Goal: Task Accomplishment & Management: Use online tool/utility

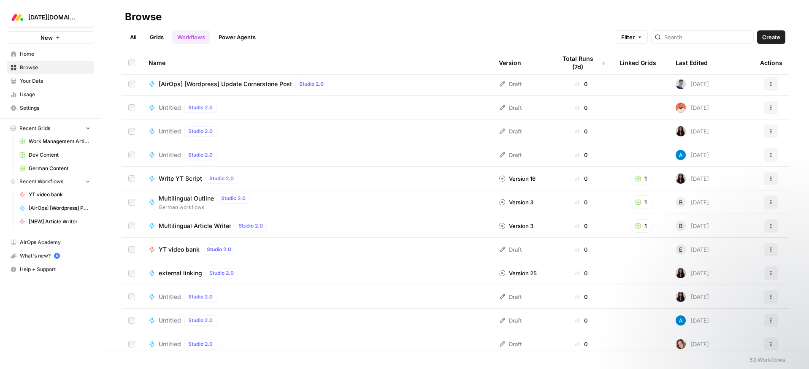
scroll to position [385, 0]
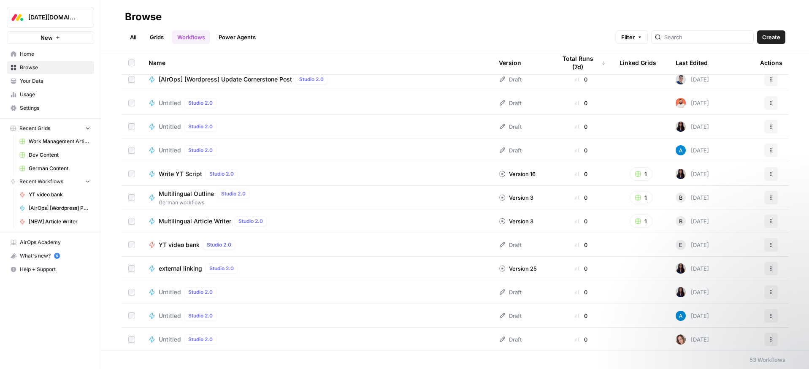
click at [193, 247] on span "YT video bank" at bounding box center [179, 244] width 41 height 8
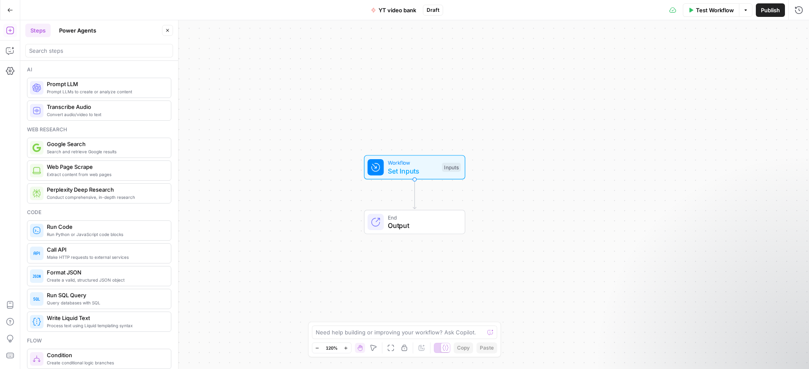
click at [406, 222] on span "Output" at bounding box center [422, 225] width 69 height 10
click at [415, 171] on span "Set Inputs" at bounding box center [413, 171] width 50 height 10
click at [722, 59] on span "Add Field" at bounding box center [713, 57] width 24 height 8
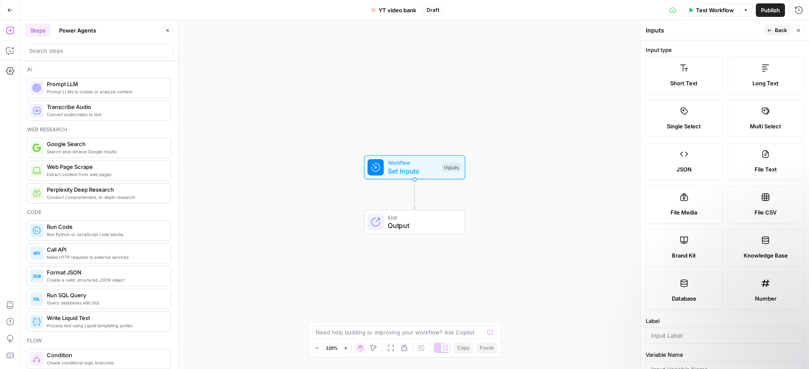
click at [767, 247] on label "Knowledge Base" at bounding box center [765, 248] width 77 height 38
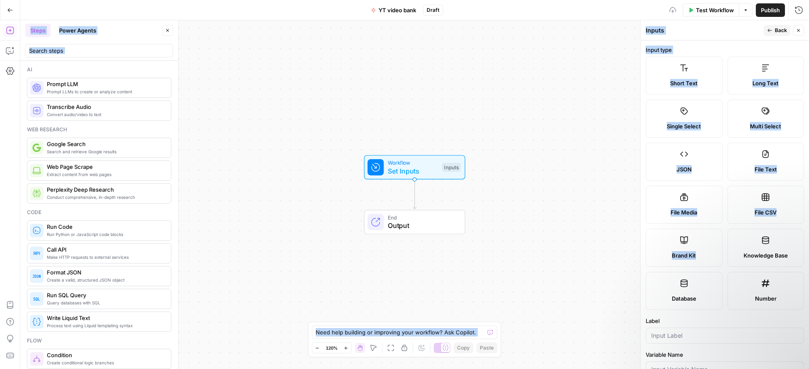
drag, startPoint x: 767, startPoint y: 247, endPoint x: 505, endPoint y: 207, distance: 265.0
click at [431, 185] on body "[DATE][DOMAIN_NAME] New Home Browse Your Data Usage Settings Recent Grids Work …" at bounding box center [404, 184] width 809 height 369
drag, startPoint x: 556, startPoint y: 219, endPoint x: 603, endPoint y: 223, distance: 47.5
click at [556, 219] on div "Workflow Set Inputs Inputs End Output" at bounding box center [414, 194] width 788 height 348
click at [537, 214] on div "Workflow Set Inputs Inputs End Output" at bounding box center [414, 194] width 788 height 348
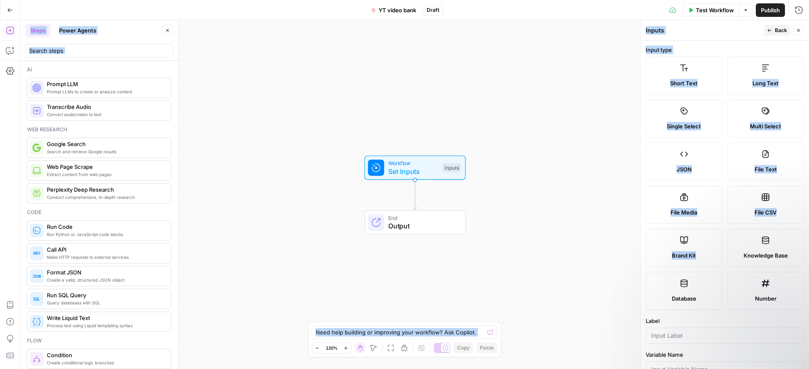
drag, startPoint x: 544, startPoint y: 212, endPoint x: 550, endPoint y: 210, distance: 6.5
click at [547, 211] on div "Workflow Set Inputs Inputs End Output" at bounding box center [414, 194] width 788 height 348
click at [552, 210] on div "Workflow Set Inputs Inputs End Output" at bounding box center [414, 194] width 788 height 348
click at [554, 209] on div "Workflow Set Inputs Inputs End Output" at bounding box center [414, 194] width 788 height 348
drag, startPoint x: 554, startPoint y: 209, endPoint x: 572, endPoint y: 197, distance: 20.9
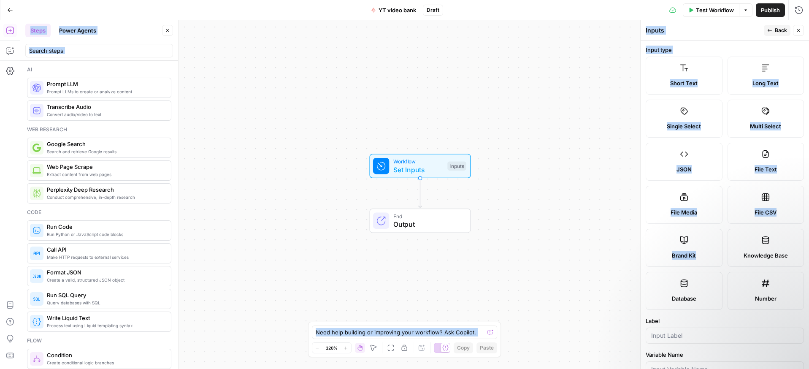
click at [554, 209] on div "Workflow Set Inputs Inputs End Output" at bounding box center [414, 194] width 788 height 348
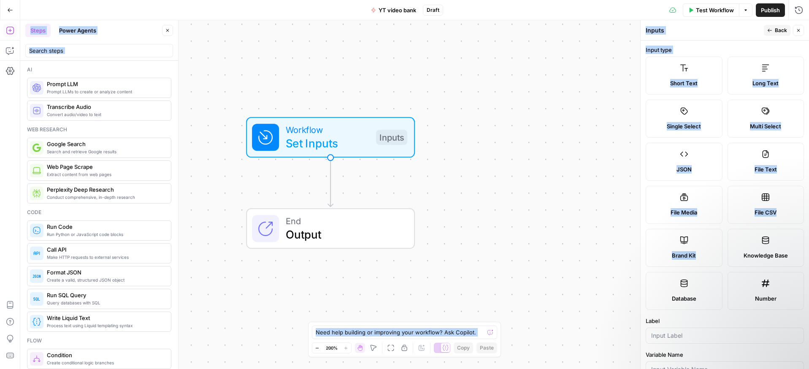
click at [459, 189] on div "Workflow Set Inputs Inputs End Output" at bounding box center [414, 194] width 788 height 348
click at [508, 159] on div "Workflow Set Inputs Inputs End Output" at bounding box center [414, 194] width 788 height 348
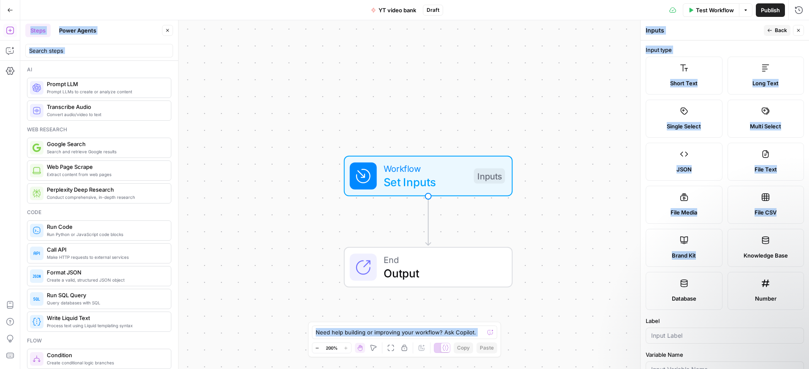
click at [481, 128] on div "Workflow Set Inputs Inputs End Output" at bounding box center [414, 194] width 788 height 348
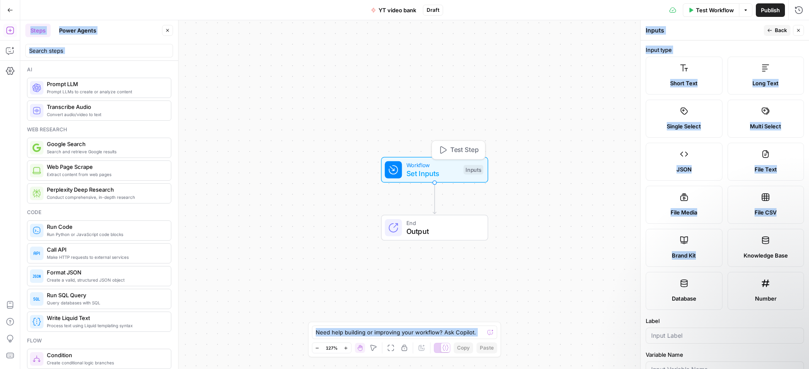
click at [526, 171] on div "Workflow Set Inputs Inputs Test Step End Output" at bounding box center [414, 194] width 788 height 348
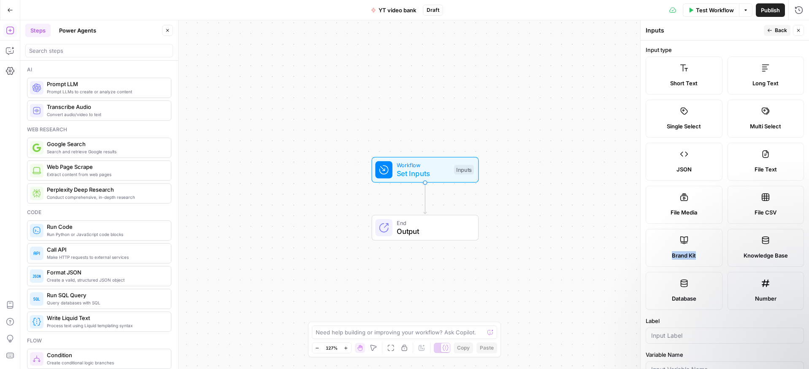
drag, startPoint x: 753, startPoint y: 234, endPoint x: 690, endPoint y: 229, distance: 63.4
click at [670, 227] on div "Short Text Long Text Single Select Multi Select JSON File Text File Media File …" at bounding box center [724, 183] width 158 height 253
click at [763, 239] on icon at bounding box center [765, 240] width 8 height 8
click at [765, 239] on icon at bounding box center [765, 240] width 8 height 8
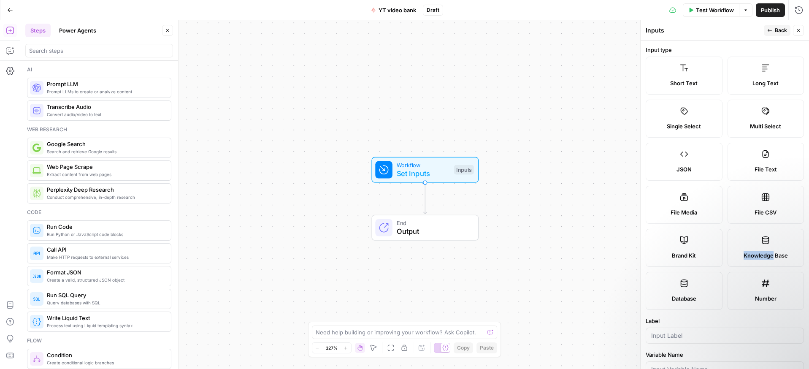
click at [765, 239] on icon at bounding box center [765, 240] width 8 height 8
click at [766, 240] on icon at bounding box center [765, 240] width 8 height 8
drag, startPoint x: 763, startPoint y: 255, endPoint x: 751, endPoint y: 248, distance: 14.0
click at [750, 248] on label "Knowledge Base" at bounding box center [765, 248] width 77 height 38
click at [758, 248] on label "Knowledge Base" at bounding box center [765, 248] width 77 height 38
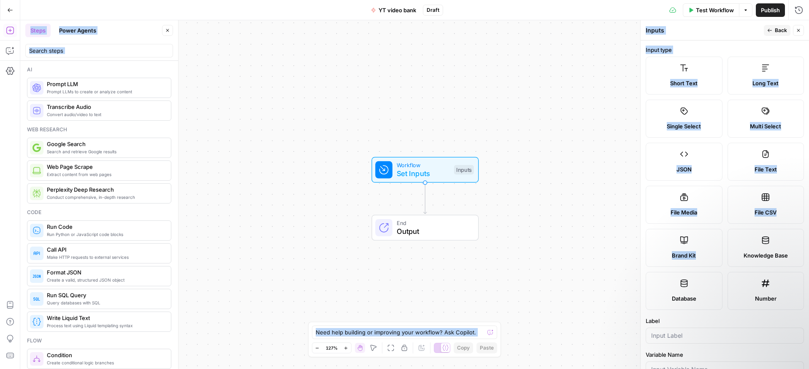
drag, startPoint x: 750, startPoint y: 243, endPoint x: 451, endPoint y: 221, distance: 299.9
click at [445, 219] on body "[DATE][DOMAIN_NAME] New Home Browse Your Data Usage Settings Recent Grids Work …" at bounding box center [404, 184] width 809 height 369
click at [508, 222] on div "End Output" at bounding box center [425, 228] width 166 height 26
click at [607, 229] on div "Workflow Set Inputs Inputs End Output" at bounding box center [414, 194] width 788 height 348
drag, startPoint x: 767, startPoint y: 240, endPoint x: 503, endPoint y: 178, distance: 271.7
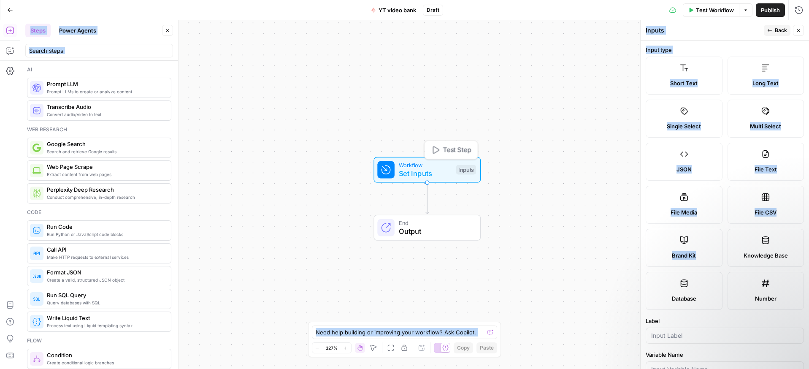
click at [470, 174] on body "[DATE][DOMAIN_NAME] New Home Browse Your Data Usage Settings Recent Grids Work …" at bounding box center [404, 184] width 809 height 369
click at [520, 216] on div "Workflow Set Inputs Inputs End Output" at bounding box center [414, 194] width 788 height 348
click at [590, 122] on div "Workflow Set Inputs Inputs End Output" at bounding box center [414, 194] width 788 height 348
click at [557, 177] on div "Workflow Set Inputs Inputs End Output" at bounding box center [414, 194] width 788 height 348
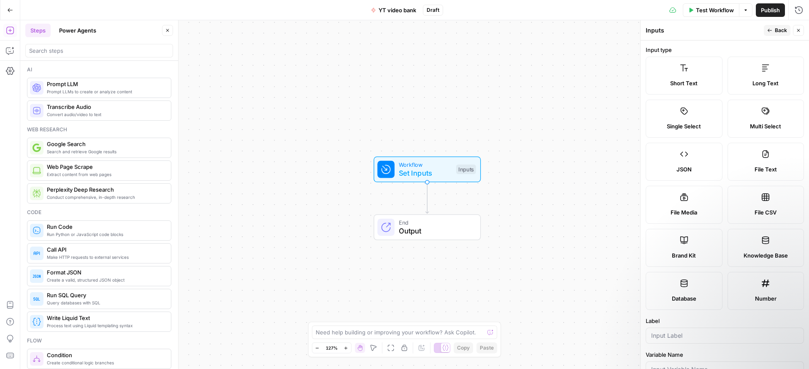
click at [767, 247] on label "Knowledge Base" at bounding box center [765, 248] width 77 height 38
click at [767, 242] on icon at bounding box center [765, 240] width 8 height 8
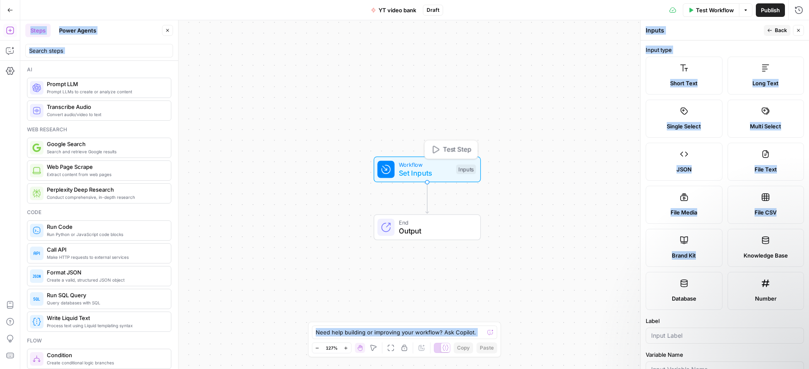
drag, startPoint x: 767, startPoint y: 242, endPoint x: 537, endPoint y: 193, distance: 235.0
click at [462, 179] on body "[DATE][DOMAIN_NAME] New Home Browse Your Data Usage Settings Recent Grids Work …" at bounding box center [404, 184] width 809 height 369
drag, startPoint x: 540, startPoint y: 194, endPoint x: 558, endPoint y: 199, distance: 18.8
click at [540, 194] on div "Workflow Set Inputs Inputs Test Step End Output" at bounding box center [414, 194] width 788 height 348
click at [766, 239] on icon at bounding box center [765, 240] width 7 height 8
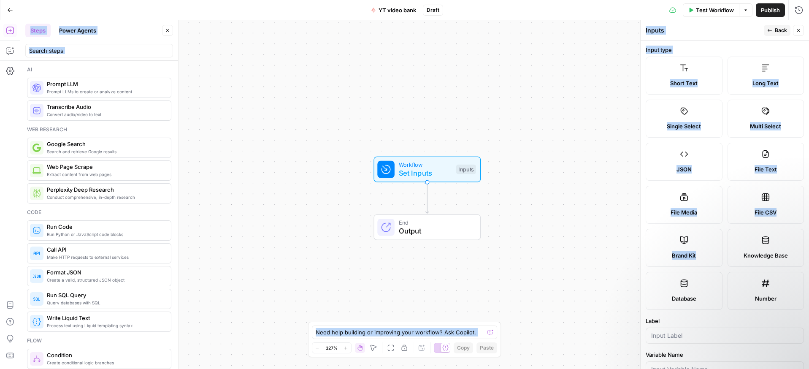
drag, startPoint x: 762, startPoint y: 240, endPoint x: 631, endPoint y: 213, distance: 133.0
click at [631, 213] on body "[DATE][DOMAIN_NAME] New Home Browse Your Data Usage Settings Recent Grids Work …" at bounding box center [404, 184] width 809 height 369
click at [764, 245] on label "Knowledge Base" at bounding box center [765, 248] width 77 height 38
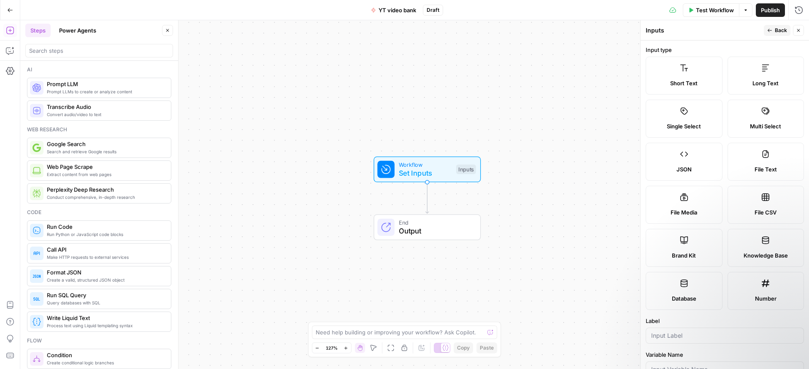
click at [765, 243] on icon at bounding box center [765, 240] width 7 height 8
click at [766, 256] on span "Knowledge Base" at bounding box center [765, 255] width 44 height 8
click at [468, 172] on div "Inputs" at bounding box center [466, 170] width 20 height 10
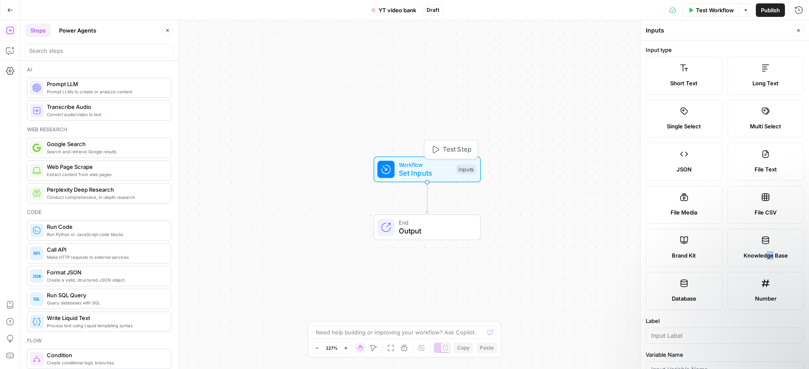
click at [464, 151] on span "Test Step" at bounding box center [456, 150] width 28 height 10
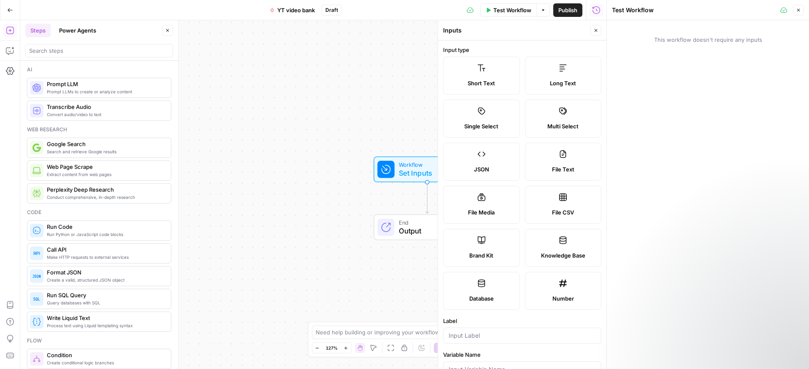
click at [565, 256] on span "Knowledge Base" at bounding box center [563, 255] width 44 height 8
click at [423, 46] on div "Workflow Set Inputs Inputs End Output" at bounding box center [313, 194] width 586 height 348
click at [599, 29] on button "Close" at bounding box center [595, 30] width 11 height 11
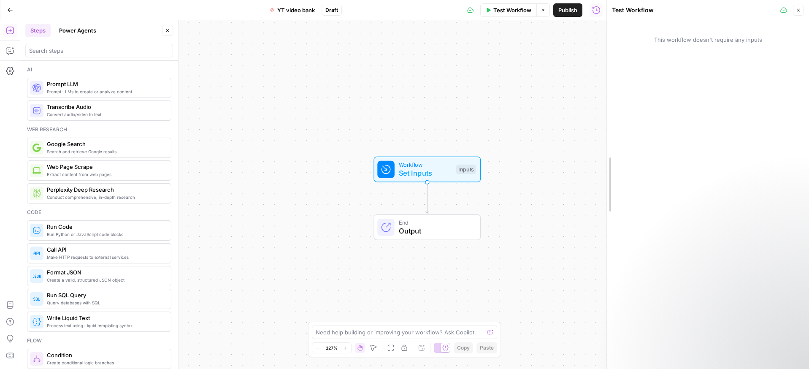
click at [605, 99] on div at bounding box center [606, 184] width 8 height 369
click at [794, 11] on button "Close" at bounding box center [798, 10] width 11 height 11
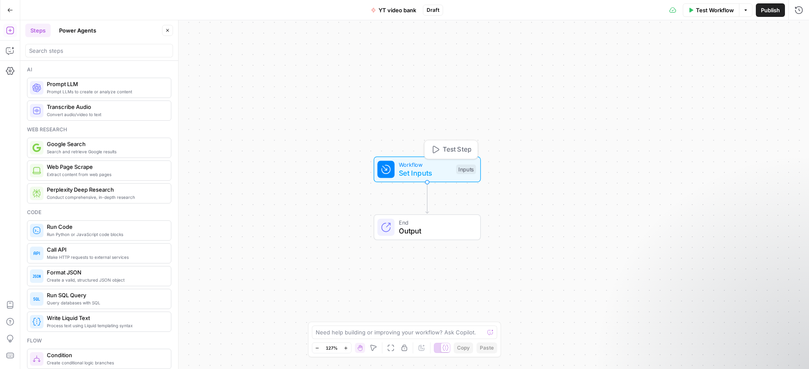
click at [425, 167] on span "Workflow" at bounding box center [425, 164] width 53 height 8
click at [707, 56] on span "Add Field" at bounding box center [713, 57] width 24 height 8
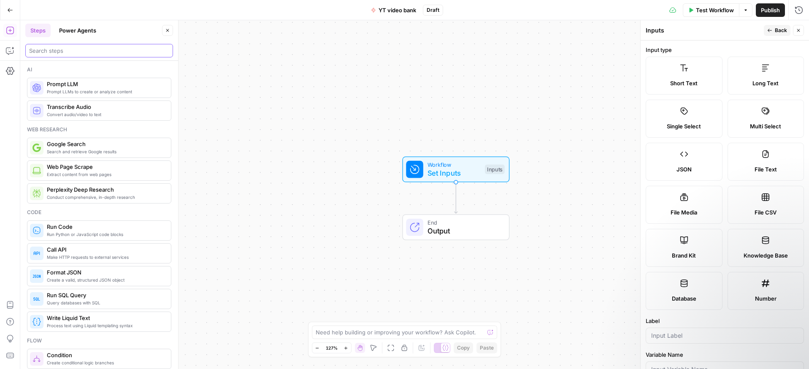
click at [65, 51] on input "search" at bounding box center [99, 50] width 140 height 8
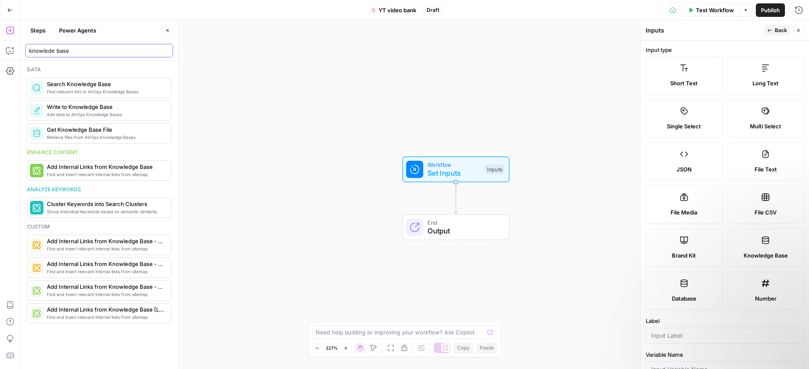
type input "knowlede base"
click at [85, 89] on span "Find relevant info in AirOps Knowledge Bases" at bounding box center [105, 91] width 117 height 7
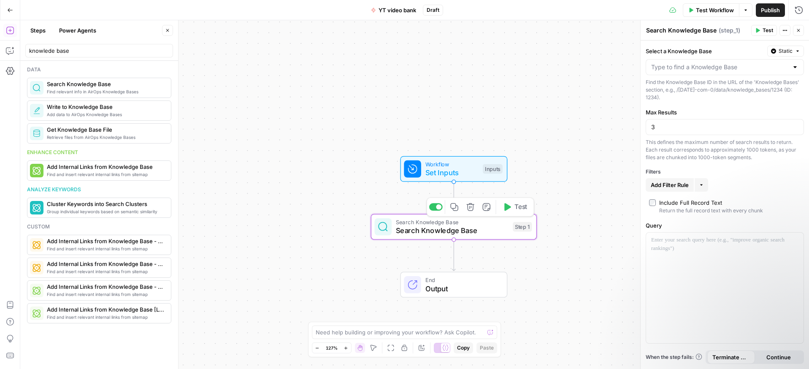
click at [459, 230] on span "Search Knowledge Base" at bounding box center [452, 230] width 113 height 11
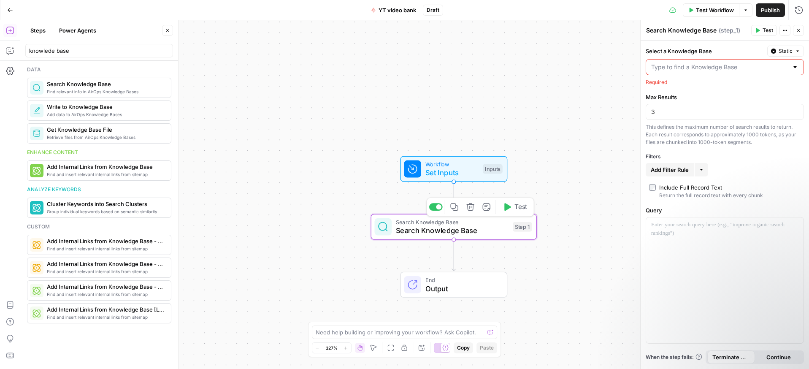
click at [507, 209] on icon "button" at bounding box center [507, 207] width 7 height 8
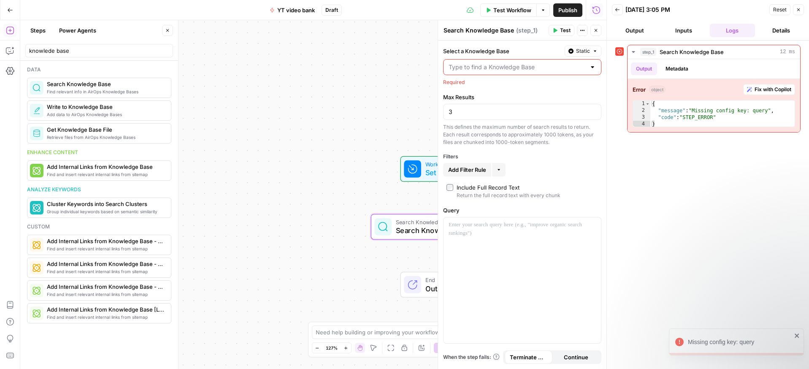
click at [797, 11] on icon "button" at bounding box center [798, 9] width 5 height 5
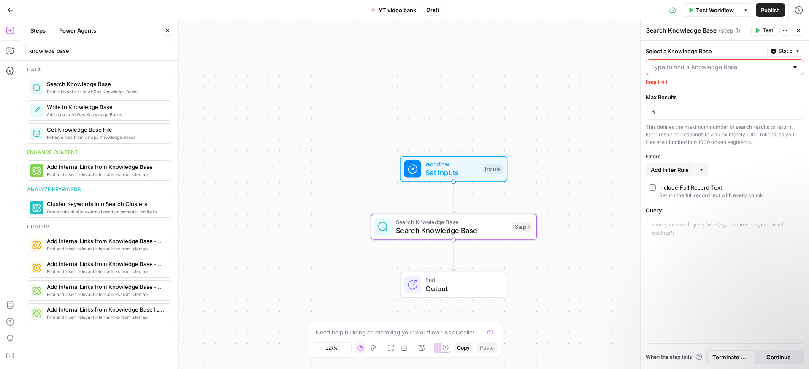
click at [104, 137] on span "Retrieve files from AirOps Knowledge Bases" at bounding box center [105, 137] width 117 height 7
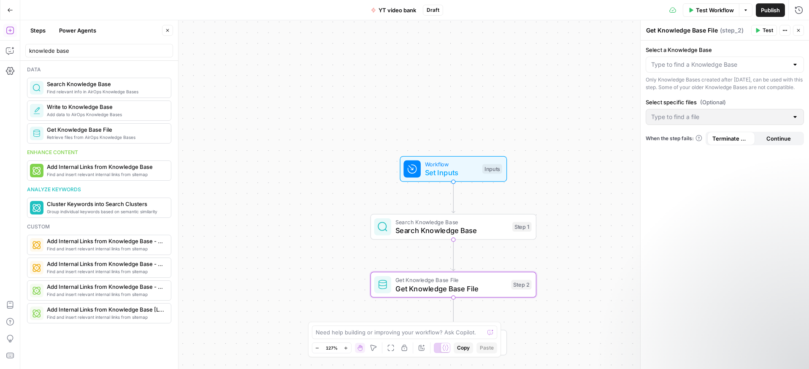
click at [305, 143] on div "Workflow Set Inputs Inputs Search Knowledge Base Search Knowledge Base Step 1 G…" at bounding box center [414, 194] width 788 height 348
click at [7, 6] on button "Go Back" at bounding box center [10, 10] width 15 height 15
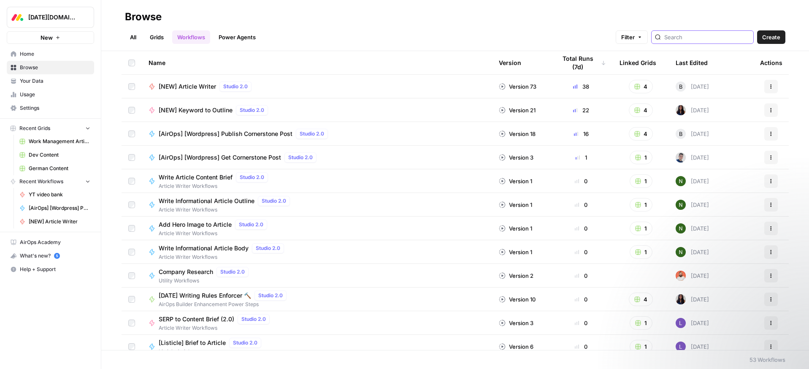
click at [702, 40] on input "search" at bounding box center [707, 37] width 86 height 8
click at [21, 54] on span "Home" at bounding box center [55, 54] width 70 height 8
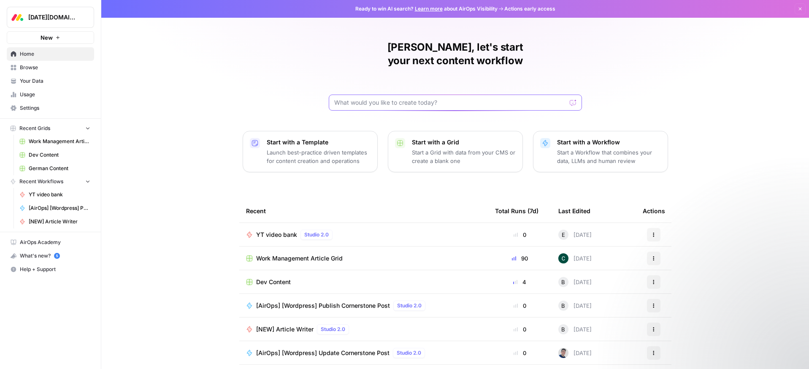
click at [396, 98] on input "text" at bounding box center [450, 102] width 232 height 8
click at [368, 98] on input "youtube knowladge base" at bounding box center [446, 102] width 225 height 8
drag, startPoint x: 376, startPoint y: 89, endPoint x: 383, endPoint y: 89, distance: 6.7
click at [376, 98] on input "youtube knowladge base" at bounding box center [446, 102] width 225 height 8
type input "youtube knowledge base"
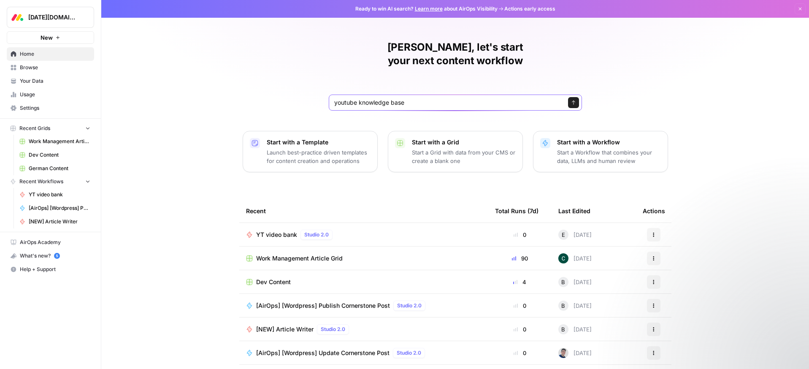
click at [380, 98] on input "youtube knowledge base" at bounding box center [446, 102] width 225 height 8
click at [421, 75] on div "[PERSON_NAME], let's start your next content workflow youtube knowledge base Se…" at bounding box center [455, 75] width 253 height 70
click at [575, 97] on button "Send" at bounding box center [573, 102] width 11 height 11
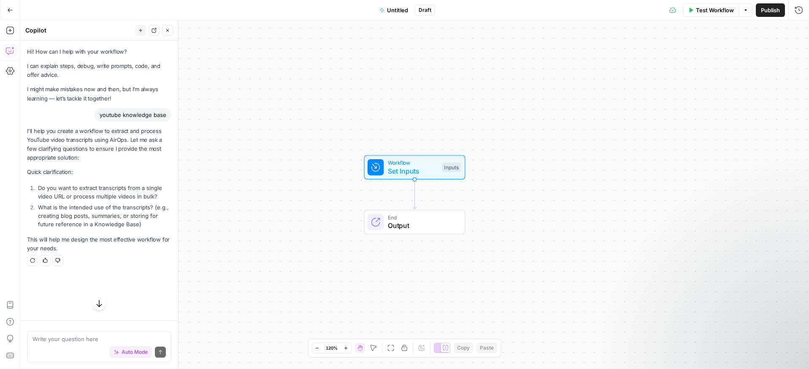
click at [51, 339] on textarea at bounding box center [98, 339] width 133 height 8
type textarea "pull relevant videos from the channel:"
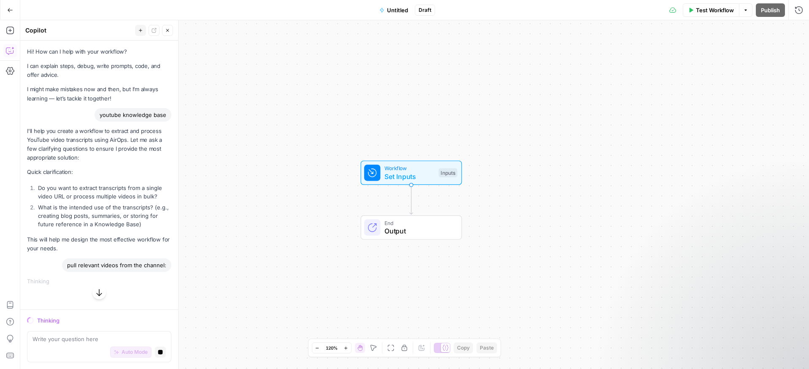
click at [287, 129] on div "Workflow Set Inputs Inputs End Output" at bounding box center [414, 194] width 788 height 348
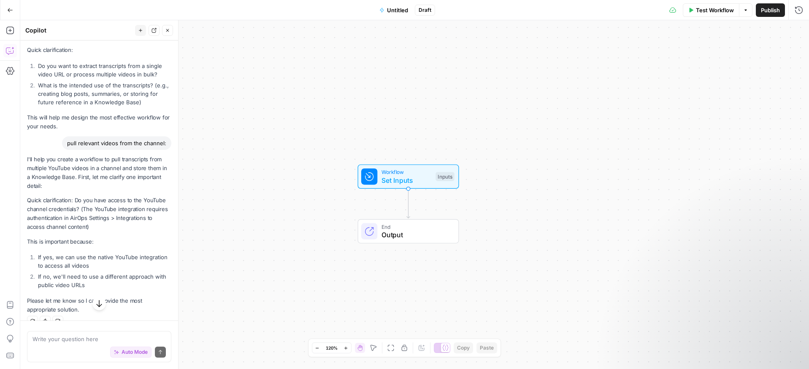
scroll to position [127, 0]
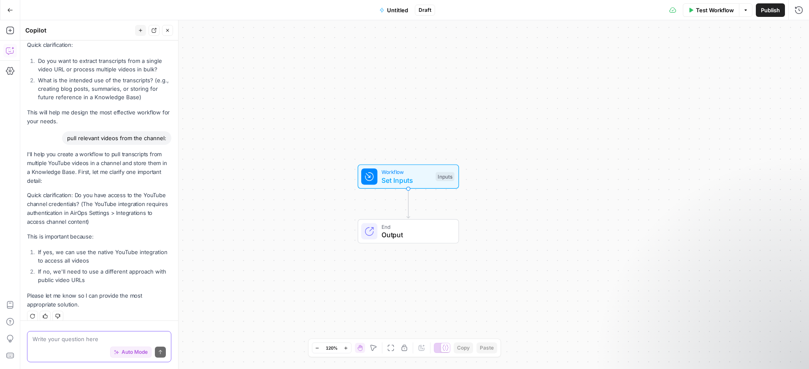
click at [48, 338] on textarea at bounding box center [98, 339] width 133 height 8
paste textarea "[URL][DOMAIN_NAME]"
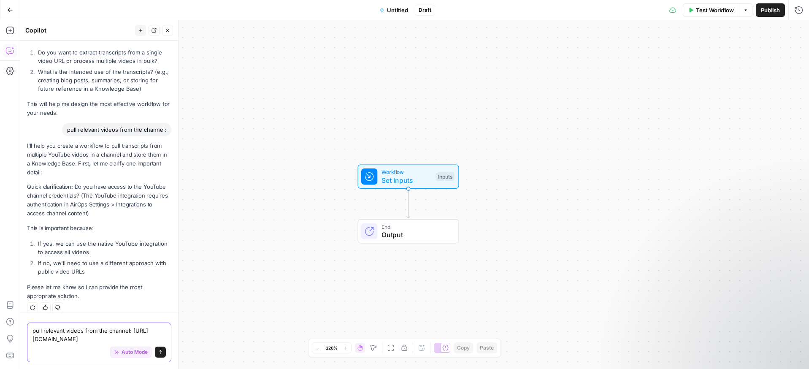
click at [94, 341] on textarea "pull relevant videos from the channel: [URL][DOMAIN_NAME]" at bounding box center [98, 334] width 133 height 17
drag, startPoint x: 111, startPoint y: 339, endPoint x: 152, endPoint y: 343, distance: 41.1
click at [113, 339] on textarea "pull relevant videos from the channel: [URL][DOMAIN_NAME]" at bounding box center [98, 334] width 133 height 17
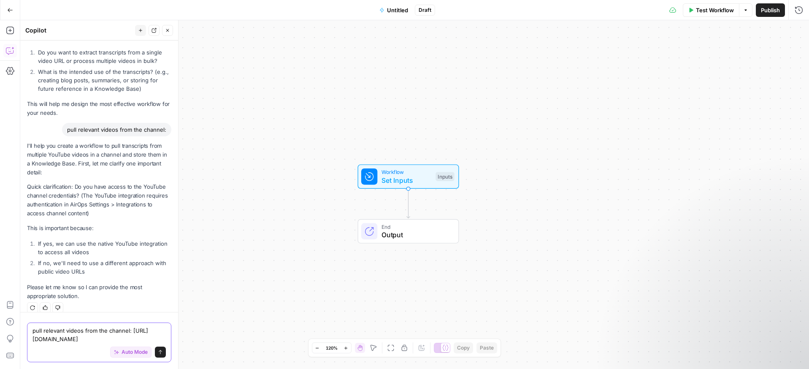
click at [160, 340] on textarea "pull relevant videos from the channel: [URL][DOMAIN_NAME]" at bounding box center [98, 334] width 133 height 17
drag, startPoint x: 142, startPoint y: 339, endPoint x: 68, endPoint y: 342, distance: 73.9
click at [30, 339] on div "pull relevant videos from the channel: [URL][DOMAIN_NAME] pull relevant videos …" at bounding box center [99, 342] width 144 height 40
paste textarea "dotcom"
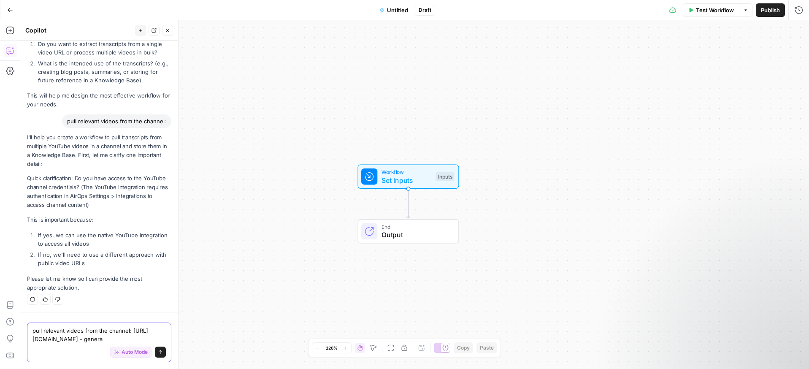
type textarea "pull relevant videos from the channel: [URL][DOMAIN_NAME] - general"
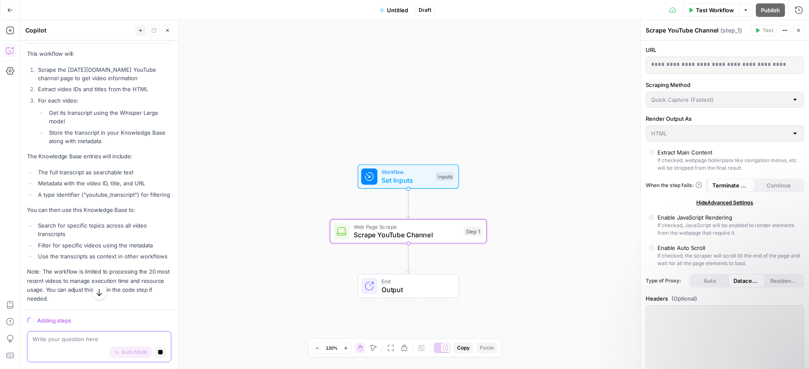
scroll to position [838, 0]
click at [55, 342] on textarea at bounding box center [98, 339] width 133 height 8
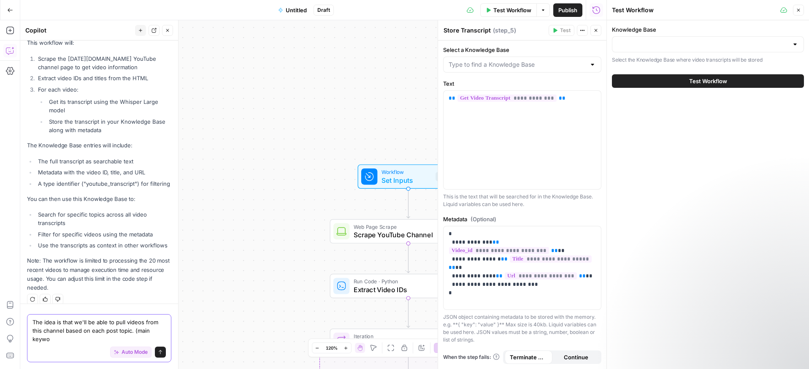
scroll to position [898, 0]
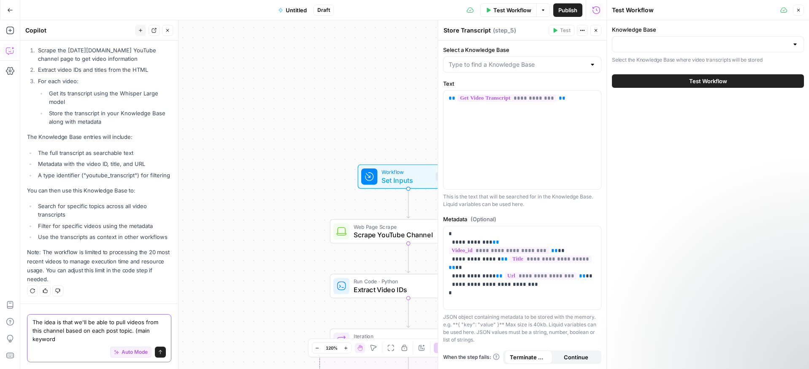
type textarea "The idea is that we'll be able to pull videos from this channel based on each p…"
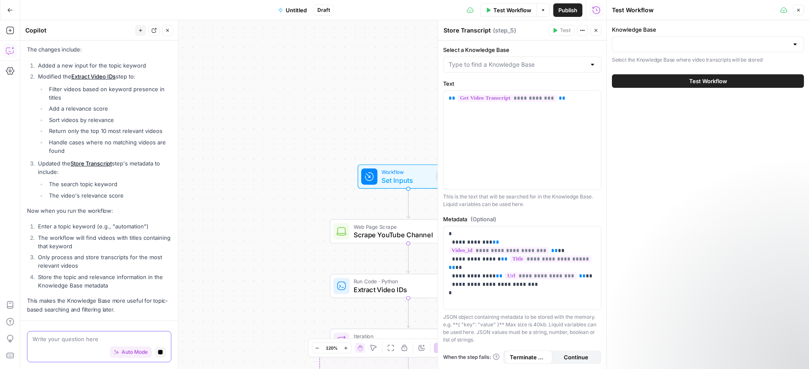
scroll to position [1381, 0]
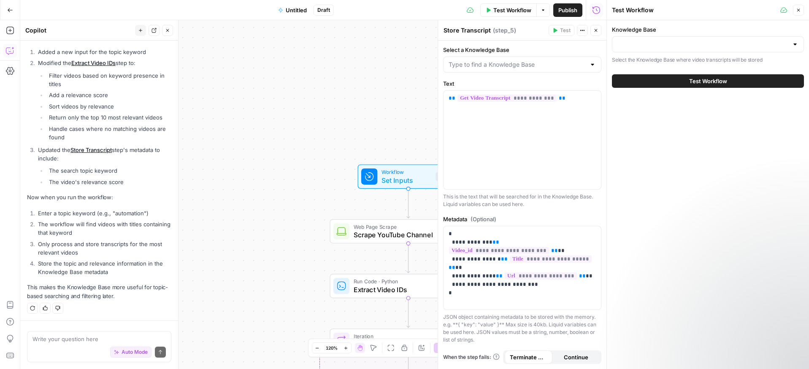
click at [799, 13] on button "Close" at bounding box center [798, 10] width 11 height 11
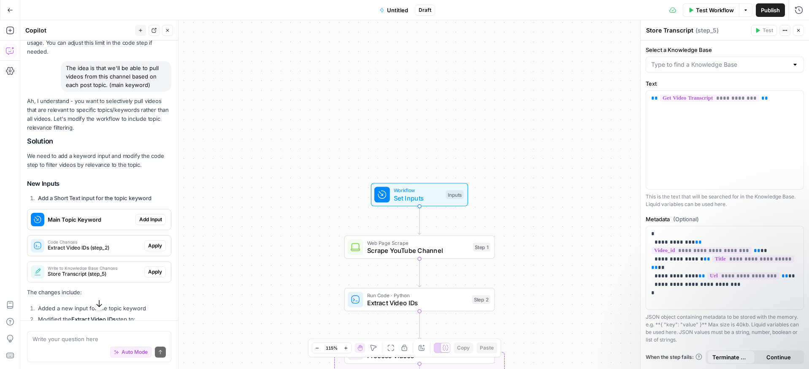
scroll to position [1114, 0]
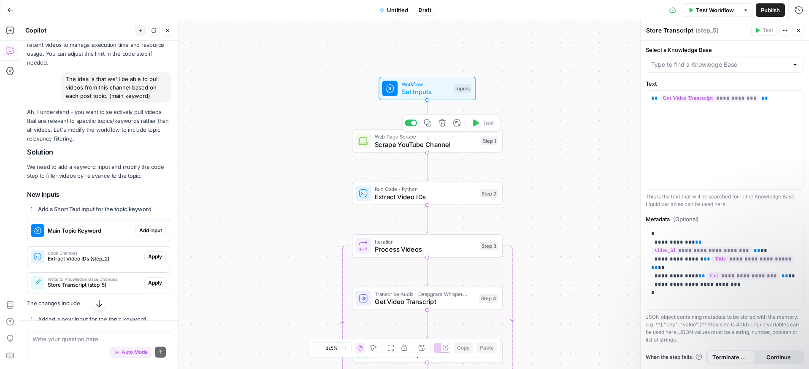
click at [399, 148] on span "Scrape YouTube Channel" at bounding box center [426, 144] width 102 height 10
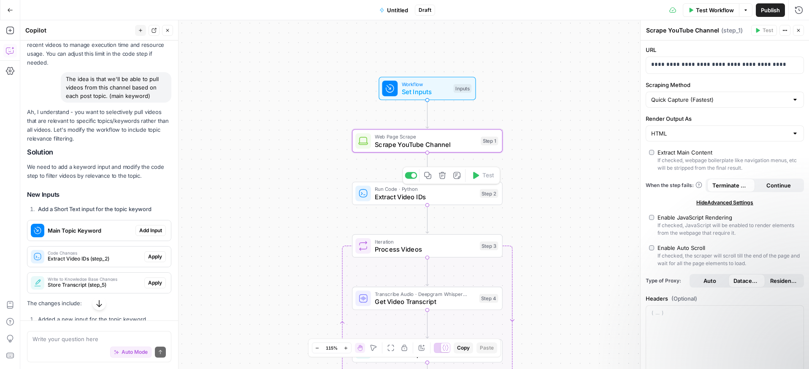
click at [390, 196] on span "Extract Video IDs" at bounding box center [425, 197] width 101 height 10
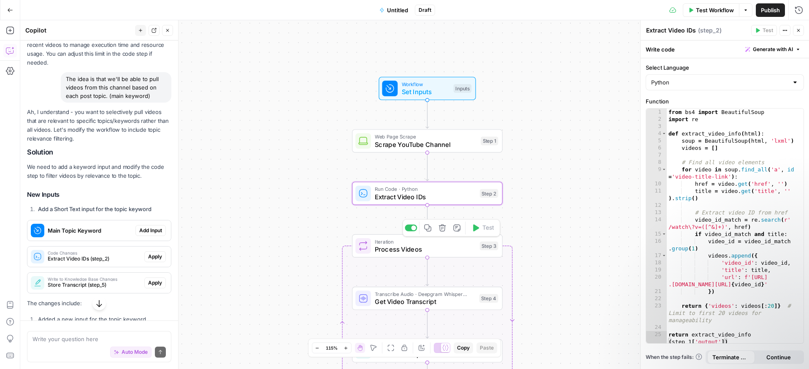
click at [393, 254] on div "Iteration Process Videos Step 3 Copy step Delete step Add Note Test" at bounding box center [427, 245] width 151 height 23
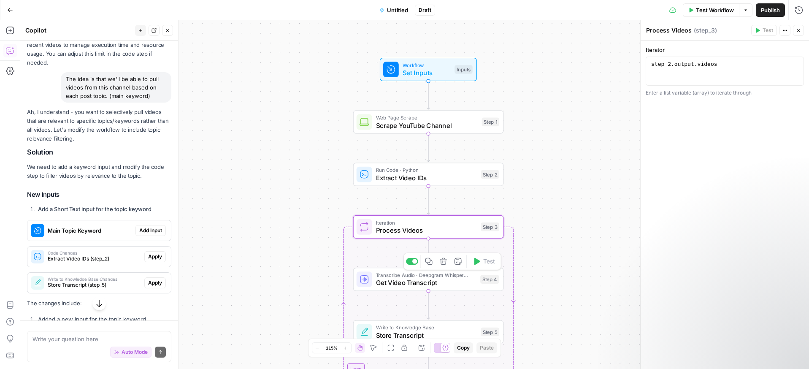
click at [399, 286] on span "Get Video Transcript" at bounding box center [426, 283] width 100 height 10
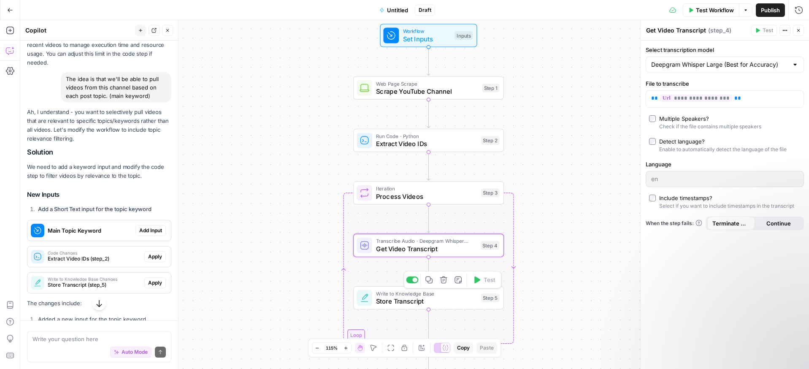
click at [403, 298] on span "Store Transcript" at bounding box center [426, 301] width 101 height 10
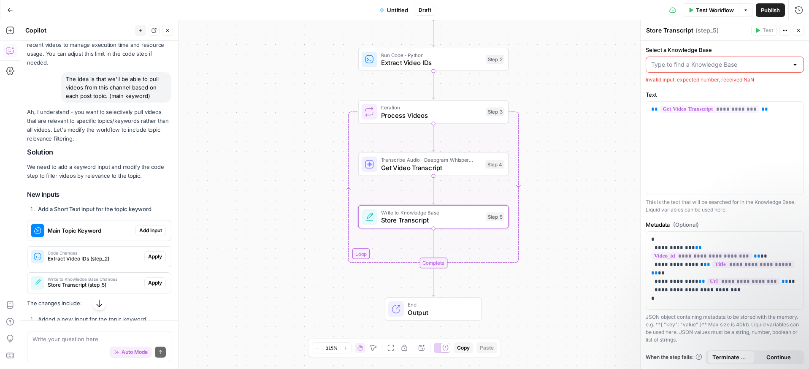
click at [414, 309] on span "Output" at bounding box center [440, 313] width 66 height 10
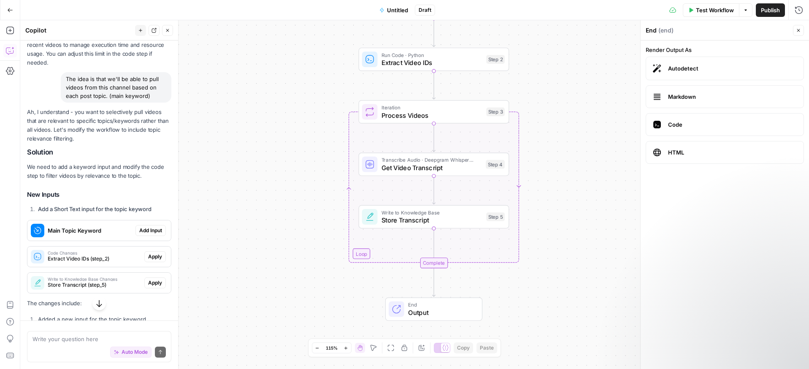
click at [550, 282] on div "Workflow Set Inputs Inputs Web Page Scrape Scrape YouTube Channel Step 1 Run Co…" at bounding box center [414, 194] width 788 height 348
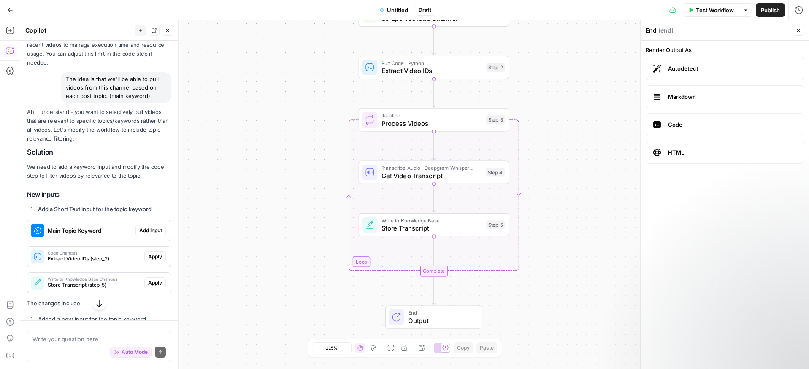
click at [293, 246] on div "Workflow Set Inputs Inputs Web Page Scrape Scrape YouTube Channel Step 1 Run Co…" at bounding box center [414, 194] width 788 height 348
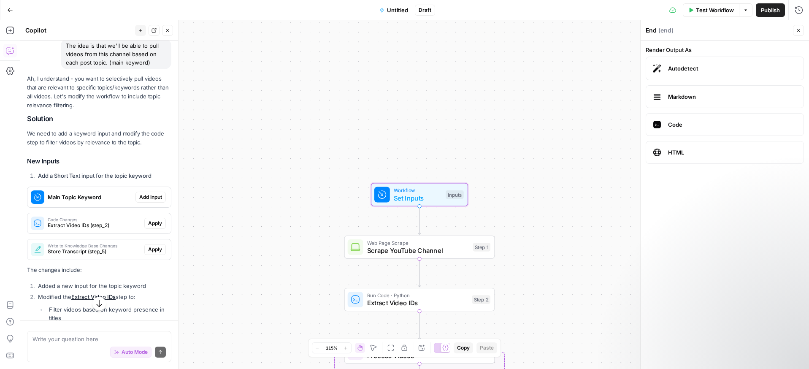
scroll to position [1149, 0]
click at [149, 197] on span "Add Input" at bounding box center [150, 196] width 23 height 8
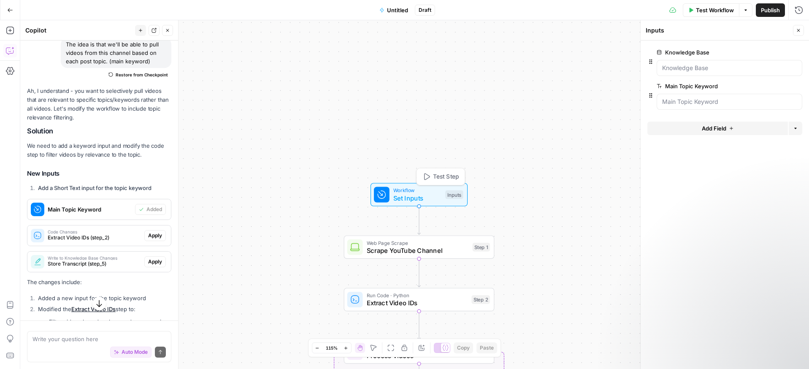
click at [428, 202] on span "Set Inputs" at bounding box center [417, 198] width 48 height 10
click at [675, 68] on Base "Knowledge Base" at bounding box center [729, 68] width 135 height 8
click at [685, 67] on Base "Knowledge Base" at bounding box center [729, 68] width 135 height 8
click at [688, 97] on div at bounding box center [729, 102] width 146 height 16
click at [687, 101] on Keyword "Main Topic Keyword" at bounding box center [729, 101] width 135 height 8
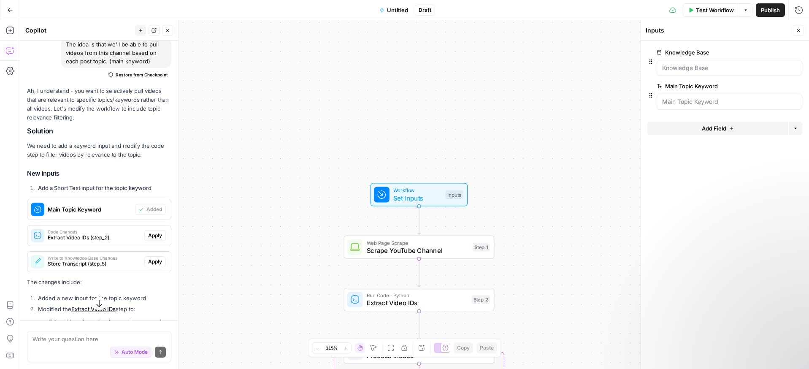
drag, startPoint x: 689, startPoint y: 52, endPoint x: 688, endPoint y: 59, distance: 6.8
click at [689, 53] on label "Knowledge Base" at bounding box center [705, 52] width 98 height 8
click at [689, 64] on Base "Knowledge Base" at bounding box center [729, 68] width 135 height 8
click at [688, 61] on div at bounding box center [729, 68] width 146 height 16
click at [688, 67] on Base "Knowledge Base" at bounding box center [729, 68] width 135 height 8
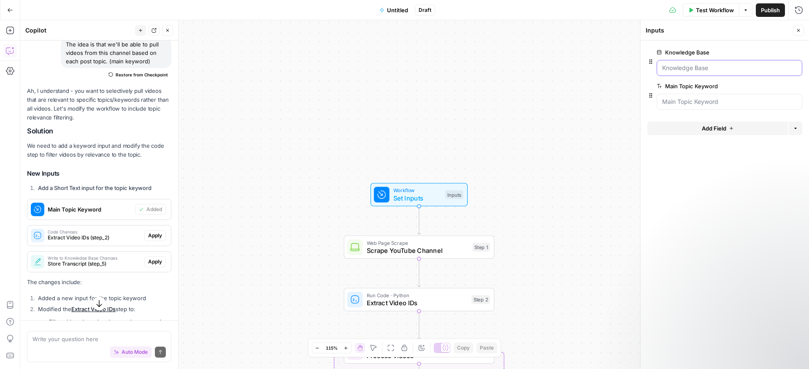
click at [693, 67] on Base "Knowledge Base" at bounding box center [729, 68] width 135 height 8
click at [688, 96] on div at bounding box center [729, 102] width 146 height 16
click at [712, 65] on Base "Knowledge Base" at bounding box center [729, 68] width 135 height 8
click at [769, 53] on span "edit field" at bounding box center [770, 52] width 19 height 7
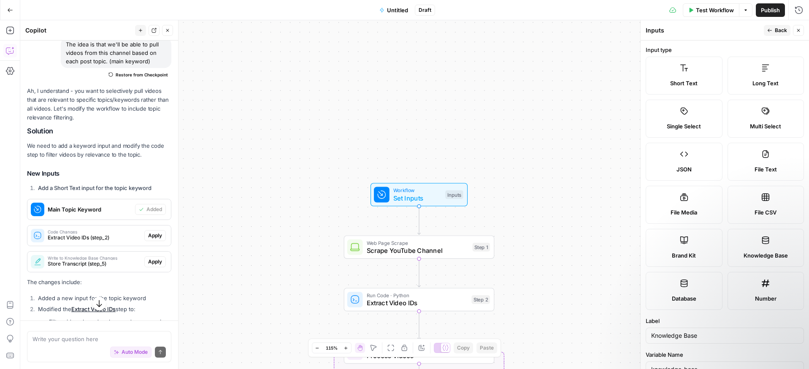
click at [770, 32] on icon "button" at bounding box center [769, 30] width 5 height 5
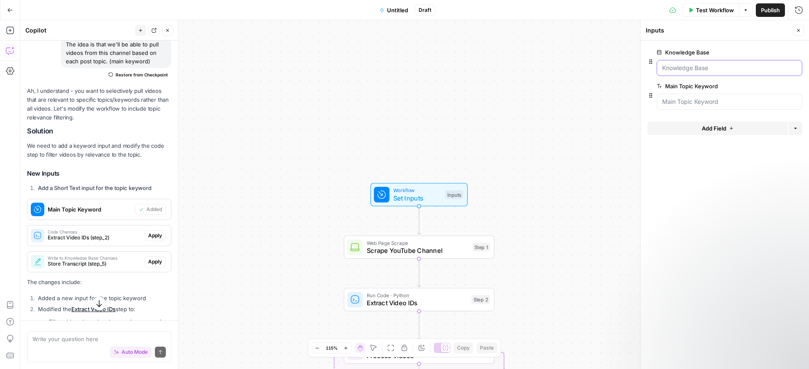
click at [710, 65] on Base "Knowledge Base" at bounding box center [729, 68] width 135 height 8
click at [694, 70] on Base "Knowledge Base" at bounding box center [729, 68] width 135 height 8
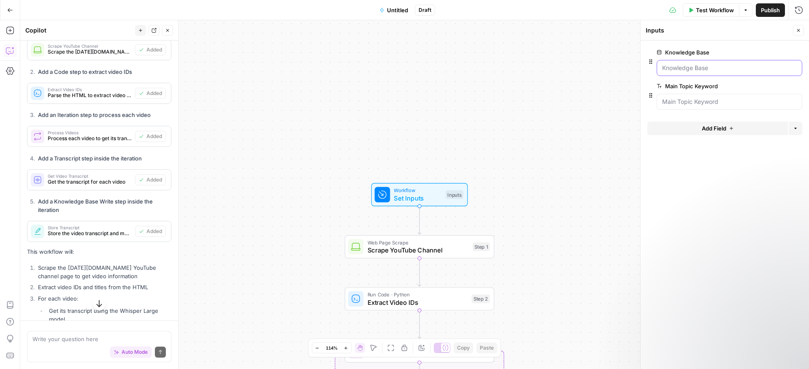
scroll to position [680, 0]
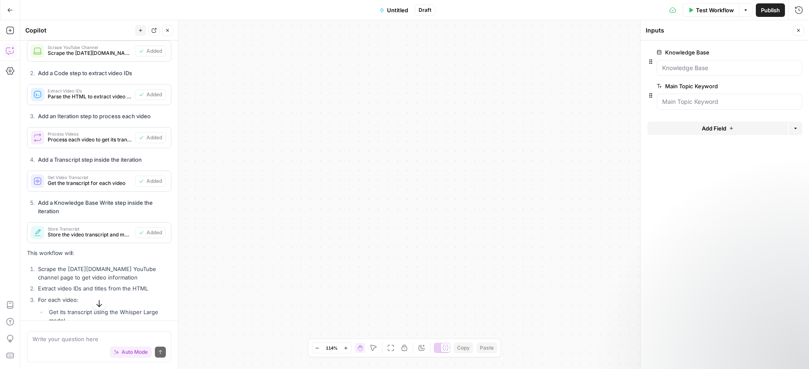
click at [403, 10] on span "Untitled" at bounding box center [397, 10] width 21 height 8
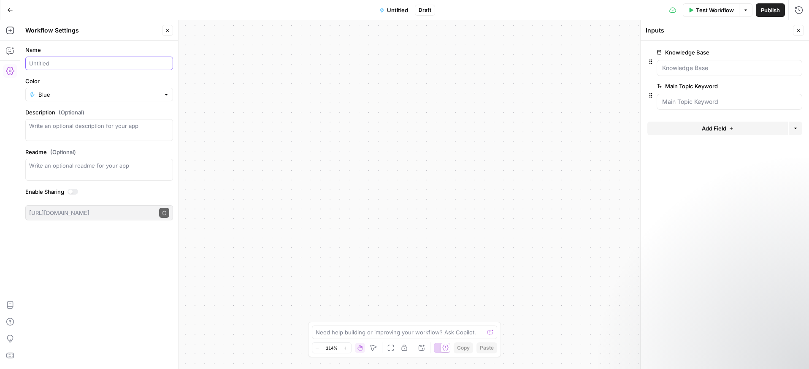
click at [40, 65] on input "Name" at bounding box center [99, 63] width 140 height 8
type input "y"
click at [64, 60] on input "YouTube database" at bounding box center [99, 63] width 140 height 8
paste input "Knowledg"
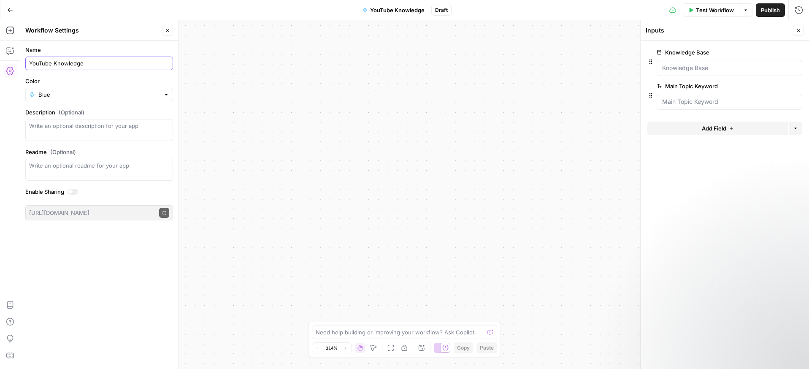
type input "YouTube Knowledge"
click at [79, 95] on input "Color" at bounding box center [98, 94] width 121 height 8
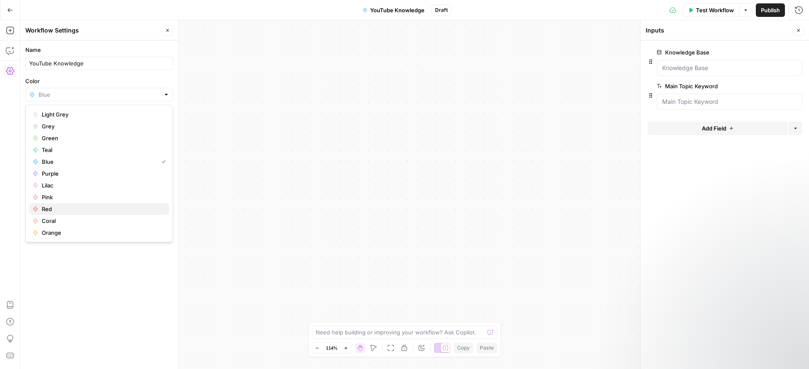
click at [49, 205] on span "Red" at bounding box center [102, 209] width 121 height 8
type input "Red"
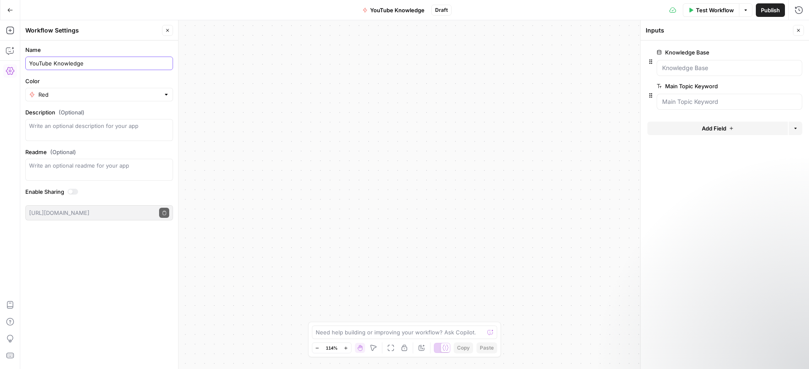
click at [97, 61] on input "YouTube Knowledge" at bounding box center [99, 63] width 140 height 8
type input "YouTube Knowledge (new)"
click at [346, 65] on div "Workflow Set Inputs Inputs Web Page Scrape Scrape YouTube Channel Step 1 Run Co…" at bounding box center [414, 194] width 788 height 348
click at [11, 9] on icon "button" at bounding box center [10, 10] width 6 height 6
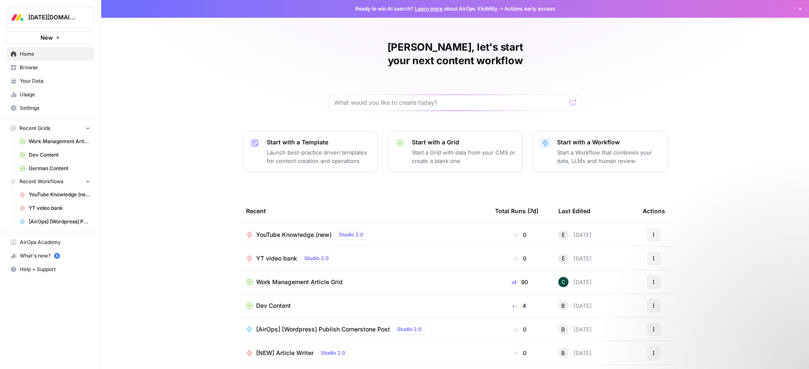
scroll to position [19, 0]
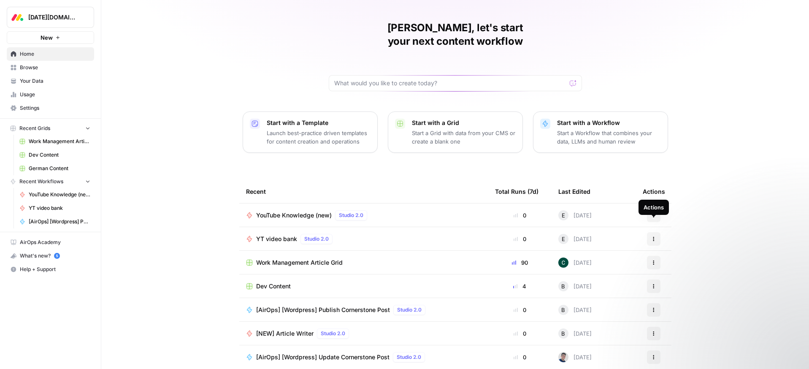
click at [653, 238] on icon "button" at bounding box center [653, 238] width 1 height 1
click at [671, 264] on span "Delete" at bounding box center [696, 264] width 67 height 8
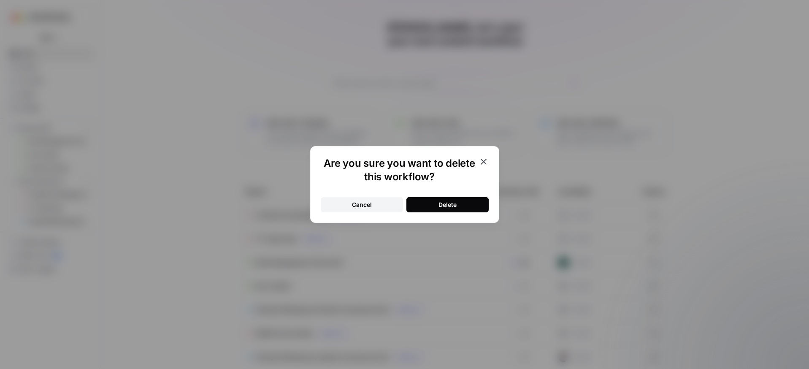
click at [442, 201] on div "Delete" at bounding box center [447, 204] width 18 height 8
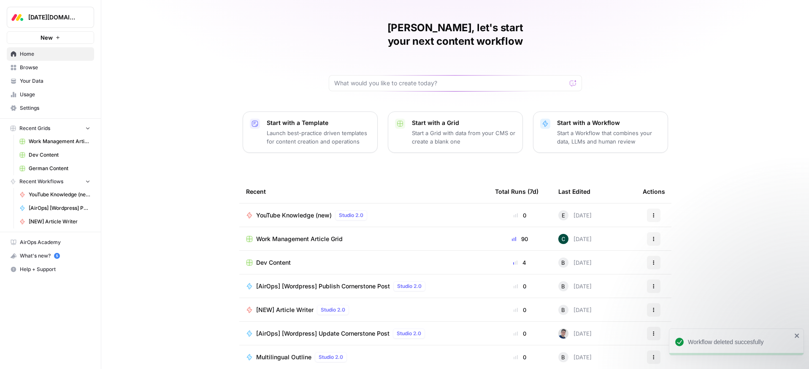
click at [392, 210] on div "YouTube Knowledge (new) Studio 2.0" at bounding box center [363, 215] width 235 height 10
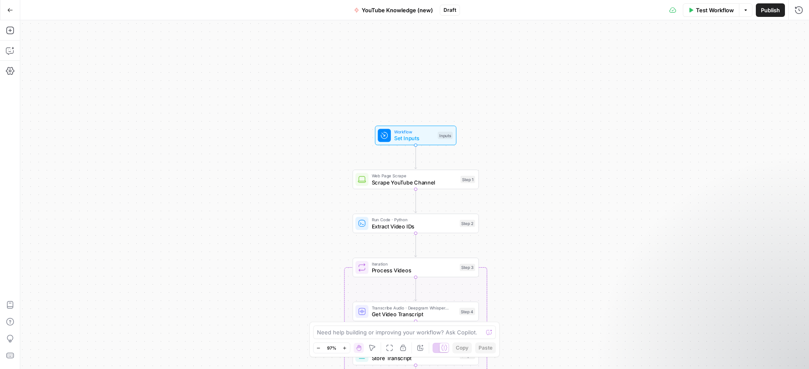
click at [8, 9] on icon "button" at bounding box center [10, 10] width 6 height 6
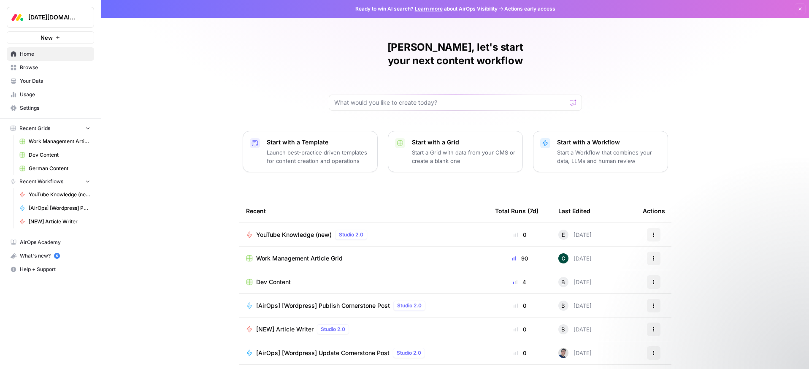
click at [24, 68] on span "Browse" at bounding box center [55, 68] width 70 height 8
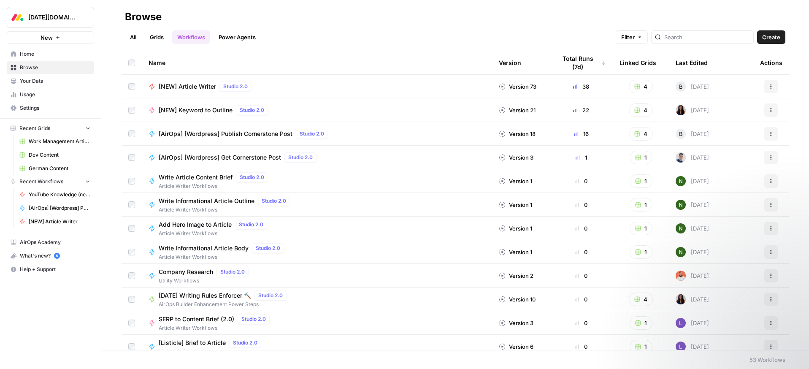
click at [31, 81] on span "Your Data" at bounding box center [55, 81] width 70 height 8
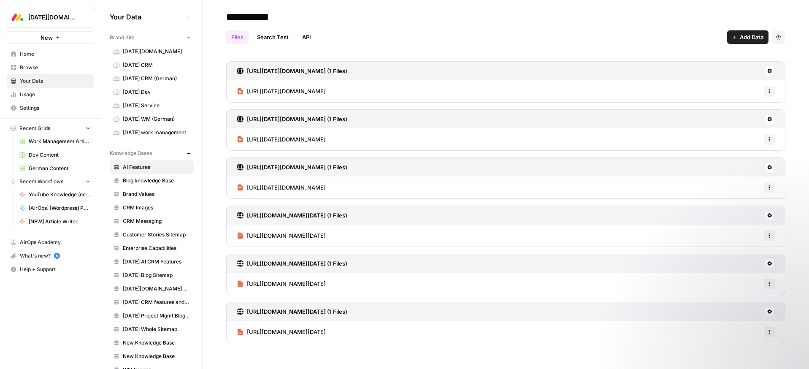
click at [145, 64] on span "[DATE] CRM" at bounding box center [156, 65] width 67 height 8
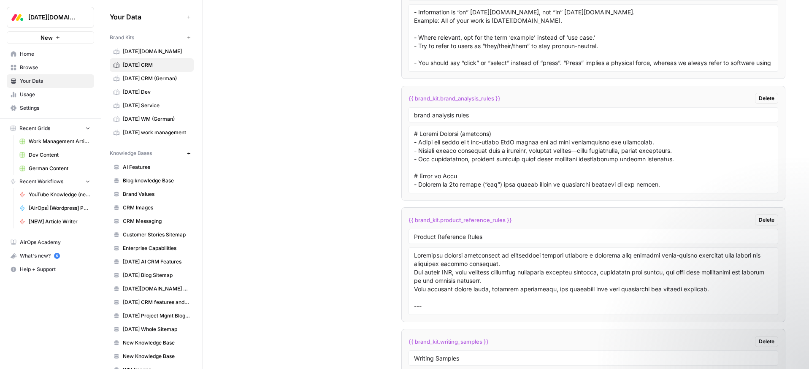
scroll to position [2265, 0]
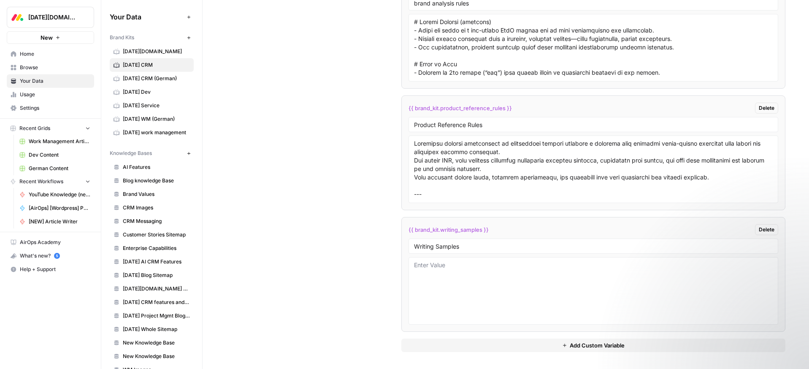
click at [588, 344] on span "Add Custom Variable" at bounding box center [596, 345] width 55 height 8
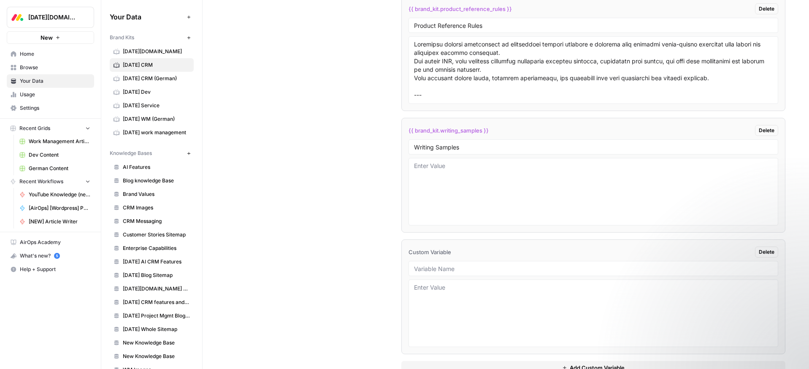
scroll to position [2367, 0]
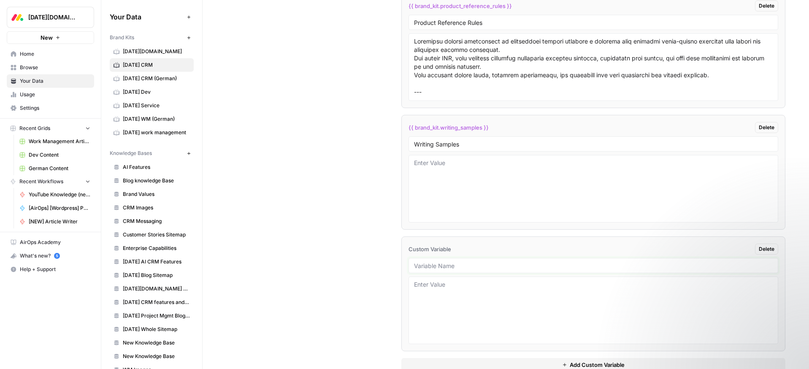
click at [480, 267] on input "text" at bounding box center [593, 266] width 359 height 8
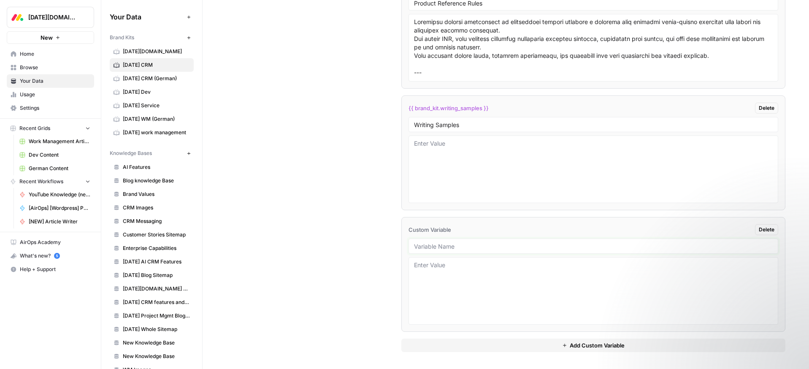
type input "d"
type input "y"
click at [772, 230] on span "Delete" at bounding box center [766, 230] width 16 height 8
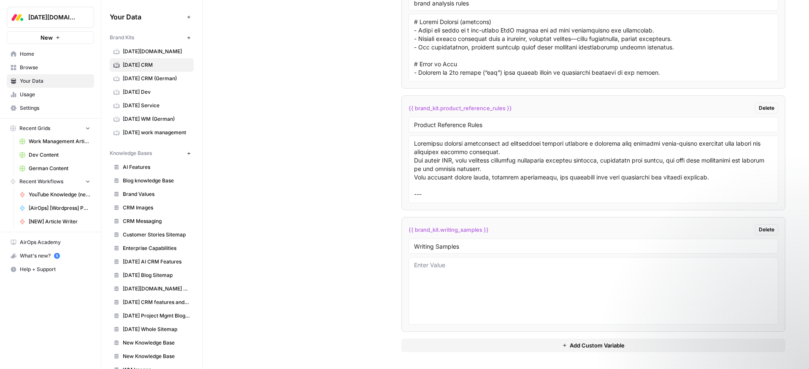
click at [25, 65] on span "Browse" at bounding box center [55, 68] width 70 height 8
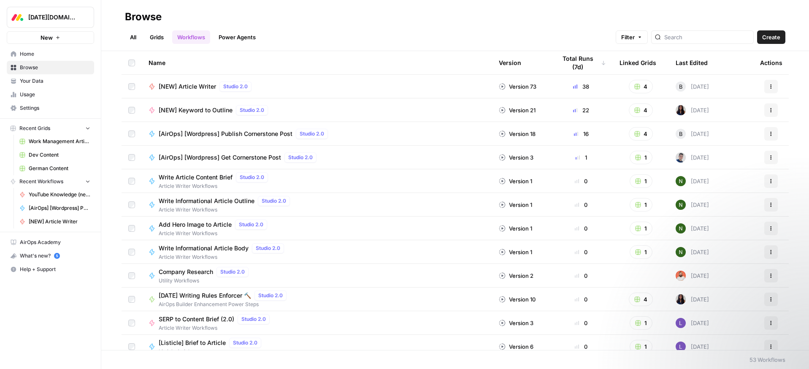
click at [35, 81] on span "Your Data" at bounding box center [55, 81] width 70 height 8
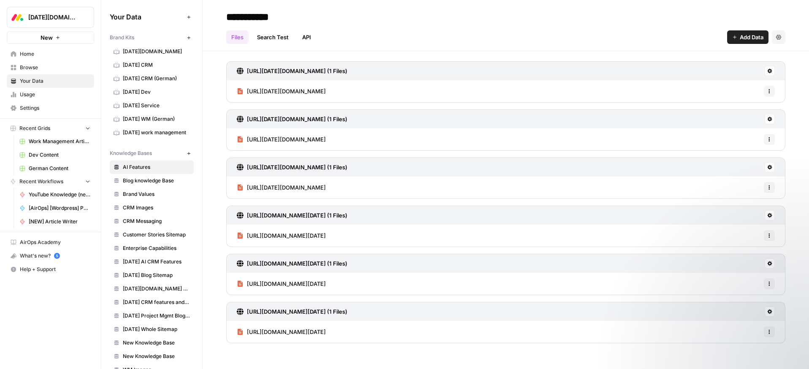
click at [30, 67] on span "Browse" at bounding box center [55, 68] width 70 height 8
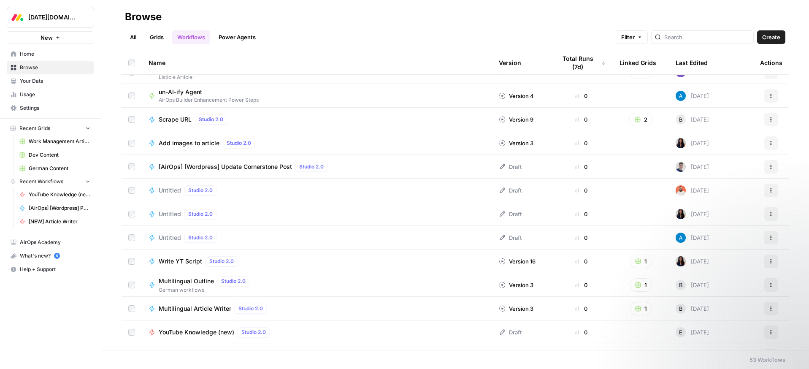
scroll to position [299, 0]
click at [160, 37] on link "Grids" at bounding box center [157, 36] width 24 height 13
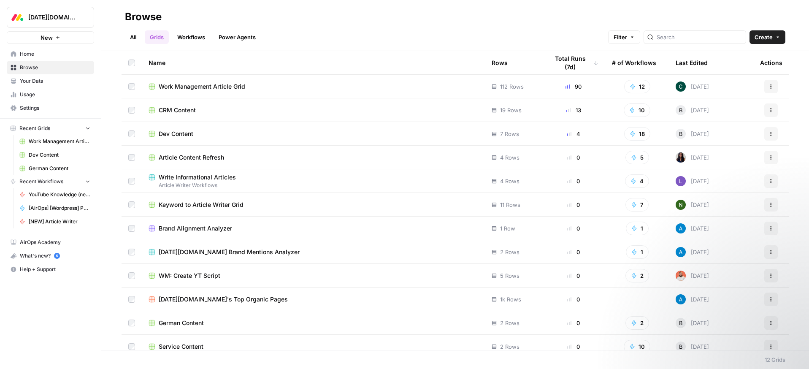
click at [185, 37] on link "Workflows" at bounding box center [191, 36] width 38 height 13
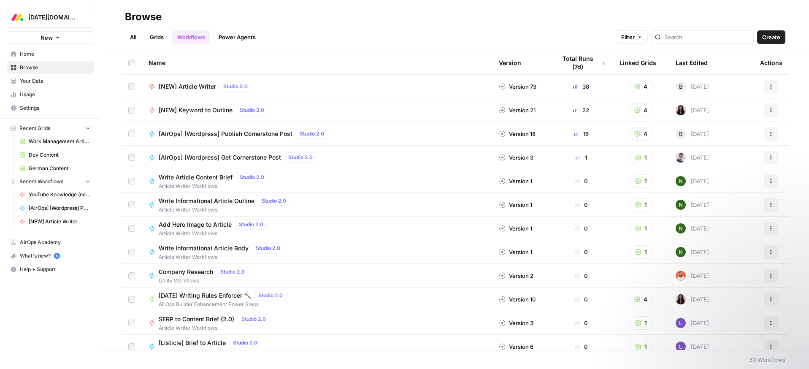
click at [135, 36] on link "All" at bounding box center [133, 36] width 16 height 13
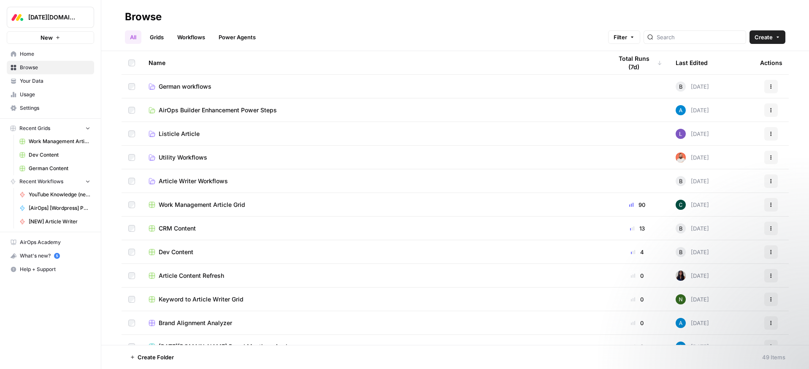
click at [192, 37] on link "Workflows" at bounding box center [191, 36] width 38 height 13
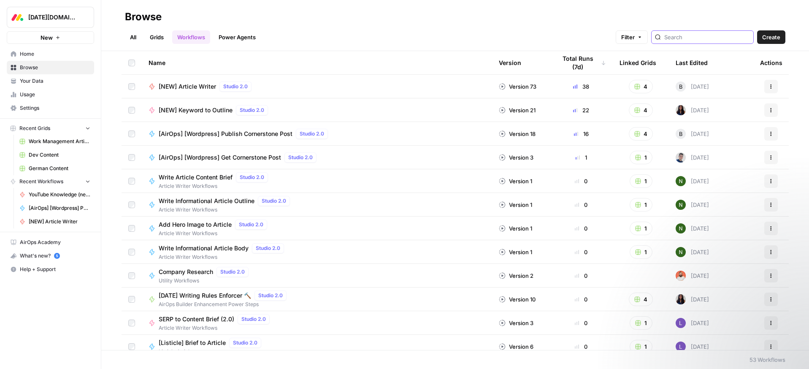
click at [720, 36] on input "search" at bounding box center [707, 37] width 86 height 8
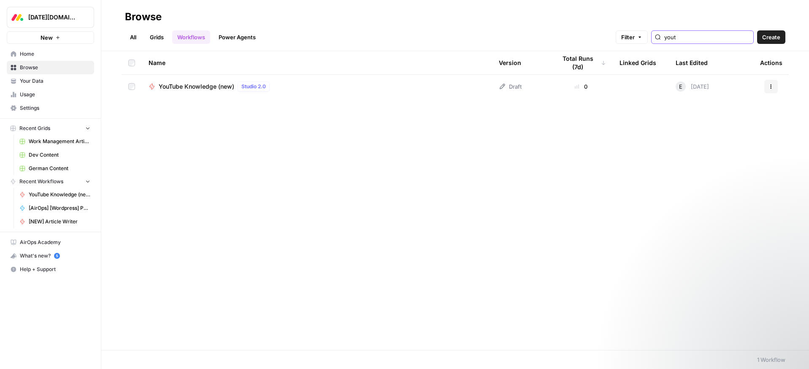
type input "yout"
click at [208, 89] on span "YouTube Knowledge (new)" at bounding box center [197, 86] width 76 height 8
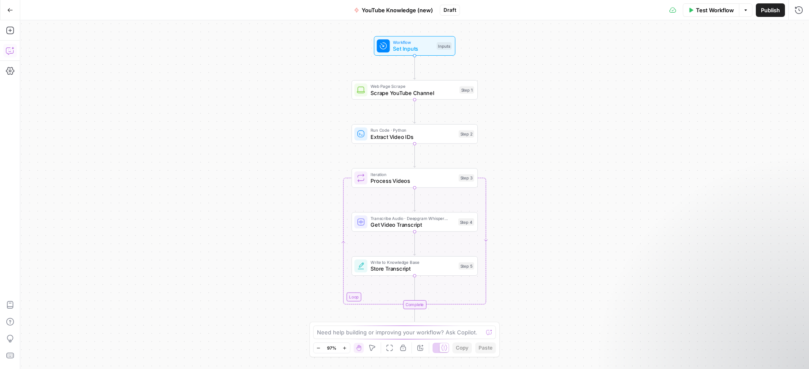
click at [10, 50] on icon "button" at bounding box center [10, 50] width 8 height 8
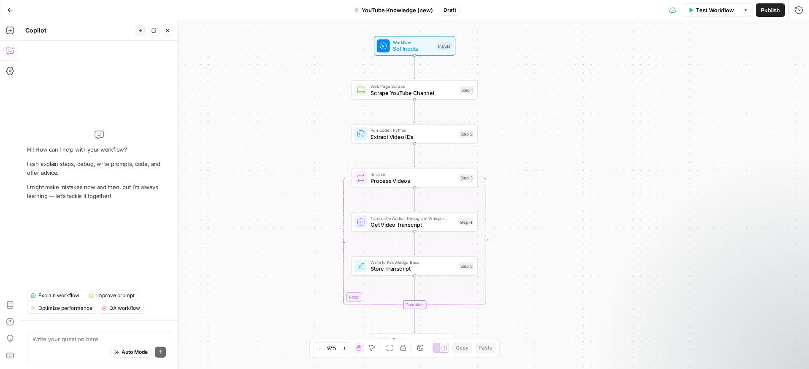
click at [84, 339] on textarea at bounding box center [98, 339] width 133 height 8
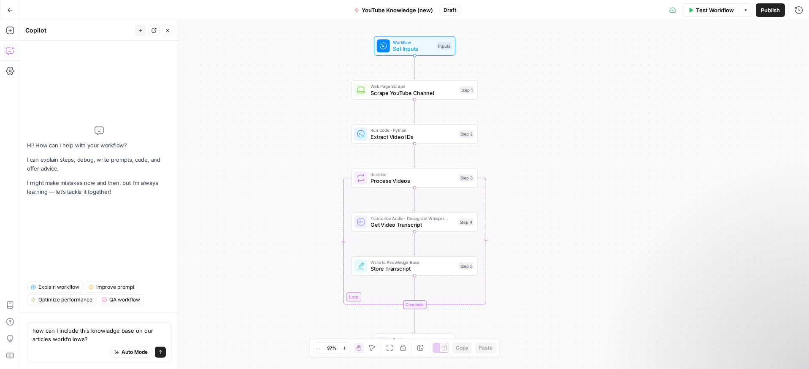
type textarea "how can I include this knowladge base on our articles workfollows?"
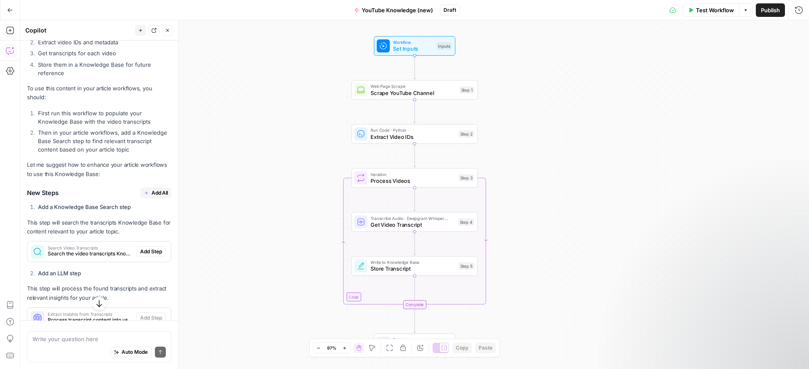
scroll to position [329, 0]
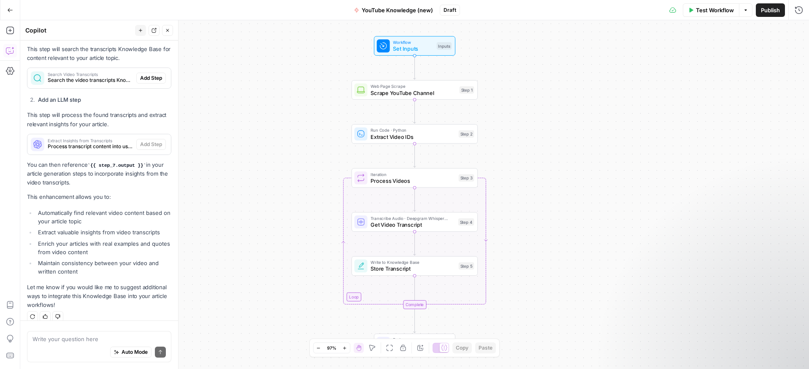
drag, startPoint x: 91, startPoint y: 156, endPoint x: 144, endPoint y: 158, distance: 53.2
click at [143, 163] on code "{{ step_7.output }}" at bounding box center [116, 165] width 59 height 5
click at [8, 12] on icon "button" at bounding box center [10, 10] width 6 height 6
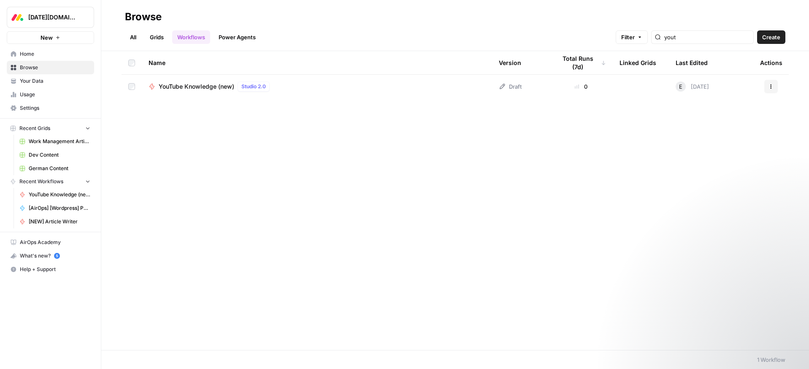
click at [202, 85] on span "YouTube Knowledge (new)" at bounding box center [197, 86] width 76 height 8
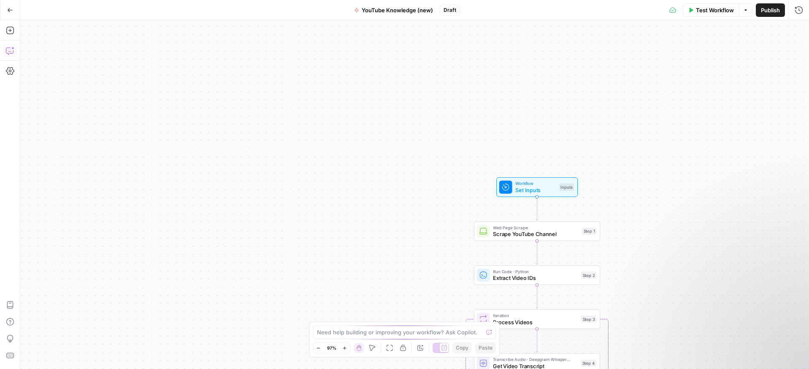
click at [11, 52] on icon "button" at bounding box center [10, 50] width 8 height 8
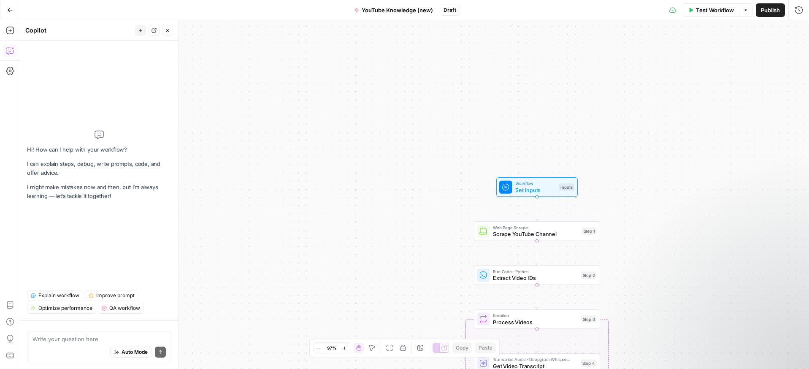
click at [67, 340] on textarea at bounding box center [98, 339] width 133 height 8
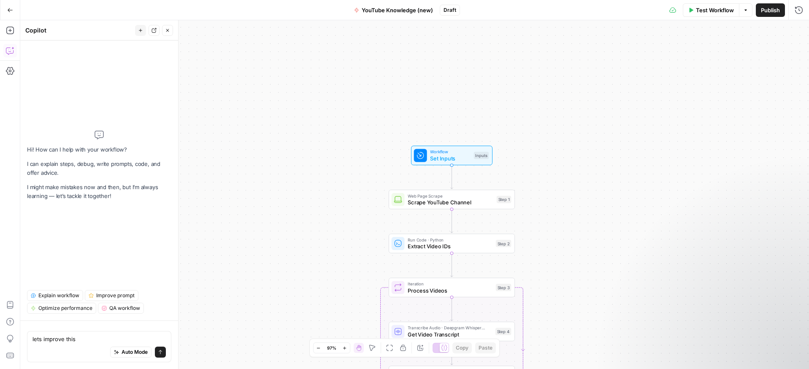
click at [82, 338] on textarea "lets improve this" at bounding box center [98, 339] width 133 height 8
click at [120, 341] on textarea "lets improve this knowledge base" at bounding box center [98, 339] width 133 height 8
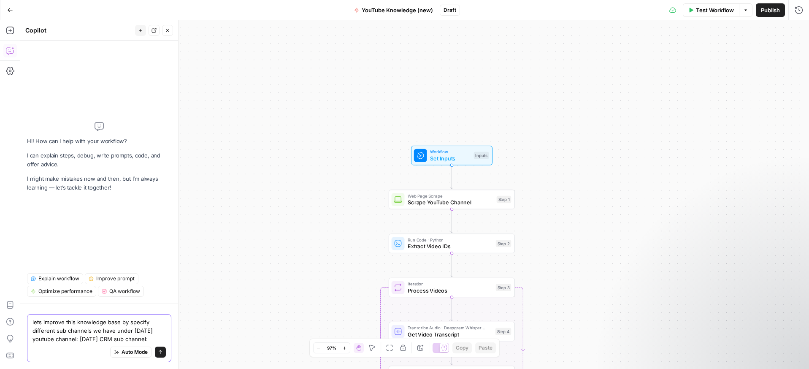
paste textarea "[URL][DOMAIN_NAME]"
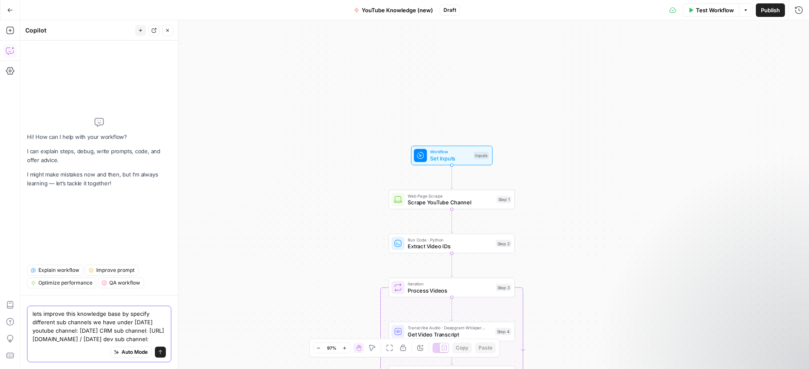
paste textarea "[URL][DOMAIN_NAME]"
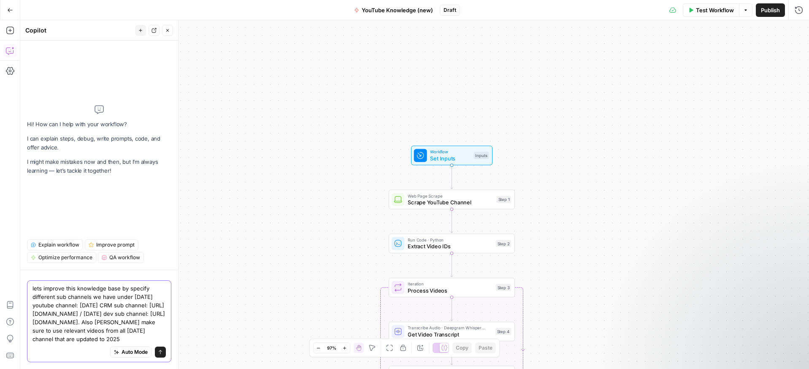
click at [130, 339] on textarea "lets improve this knowledge base by specify different sub channels we have unde…" at bounding box center [98, 313] width 133 height 59
type textarea "lets improve this knowledge base by specify different sub channels we have unde…"
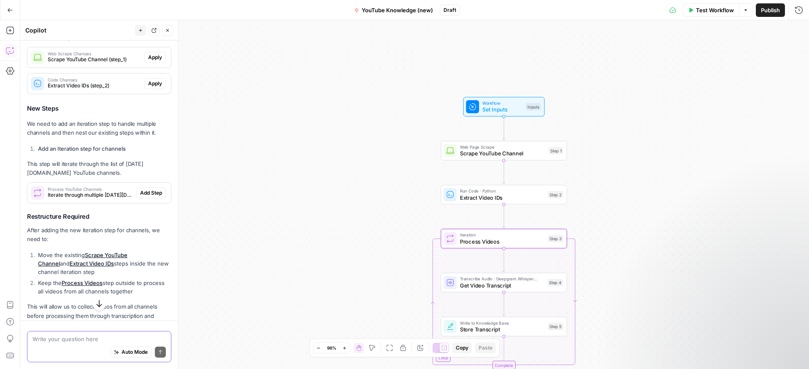
scroll to position [350, 0]
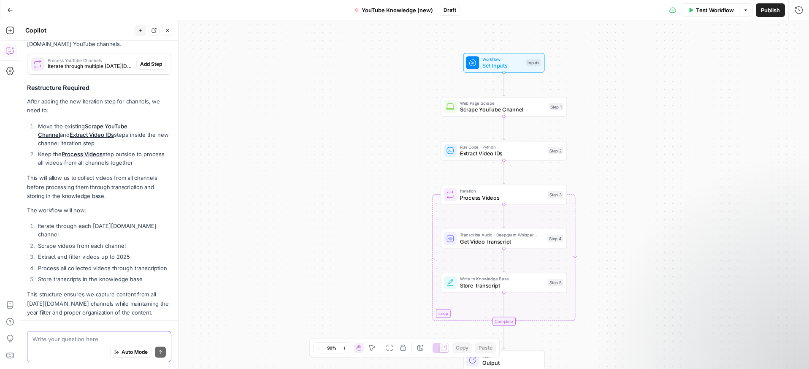
click at [65, 342] on textarea at bounding box center [98, 339] width 133 height 8
type textarea "ans again - how can ipmliemtnt t"
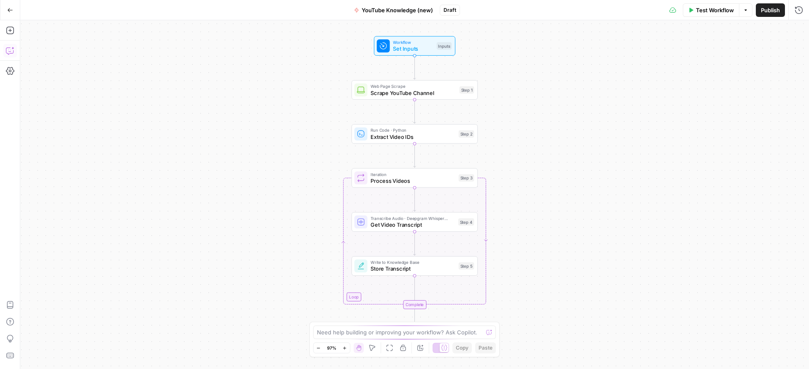
click at [10, 50] on icon "button" at bounding box center [10, 50] width 8 height 8
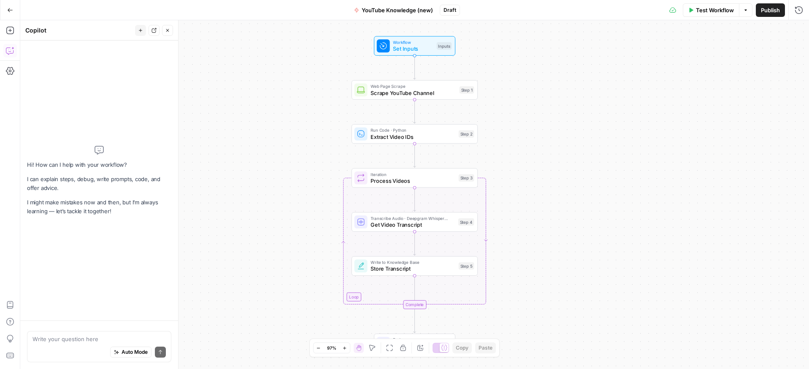
click at [60, 340] on textarea at bounding box center [98, 339] width 133 height 8
click at [62, 338] on textarea at bounding box center [98, 339] width 133 height 8
click at [42, 341] on textarea at bounding box center [98, 339] width 133 height 8
click at [410, 95] on span "Scrape YouTube Channel" at bounding box center [413, 93] width 86 height 8
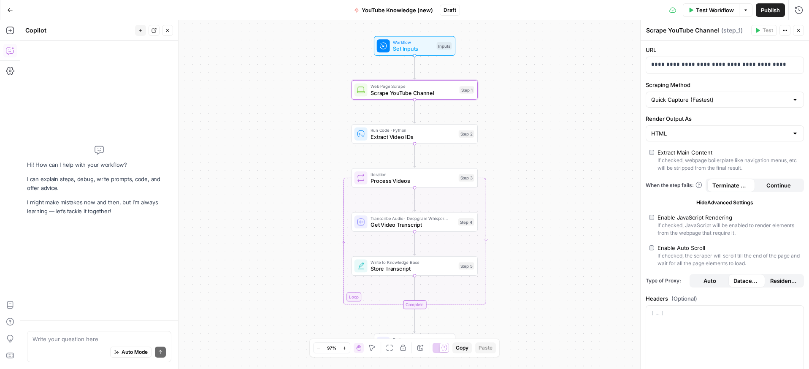
click at [796, 30] on icon "button" at bounding box center [798, 30] width 5 height 5
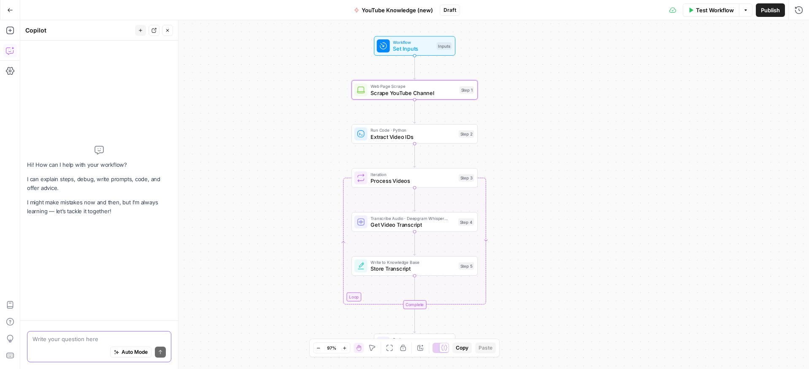
click at [63, 342] on textarea at bounding box center [98, 339] width 133 height 8
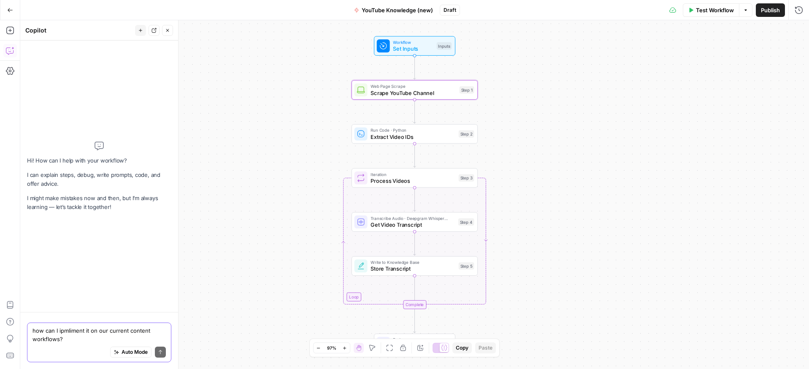
type textarea "how can I implement it on our current content workflows?"
click at [73, 341] on textarea "how can I implement it on our current content workflows?" at bounding box center [98, 334] width 133 height 17
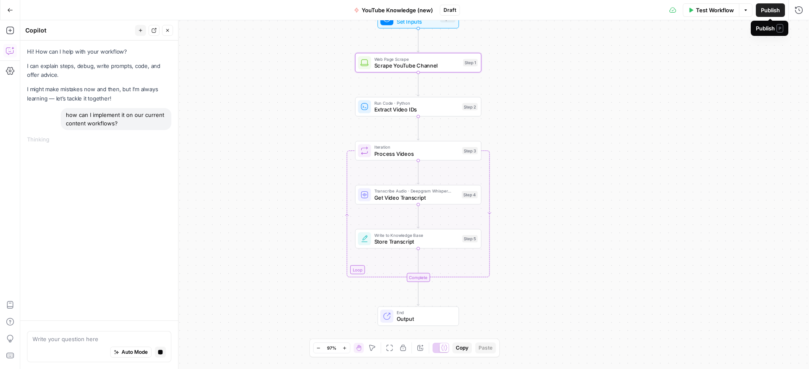
click at [769, 11] on span "Publish" at bounding box center [770, 10] width 19 height 8
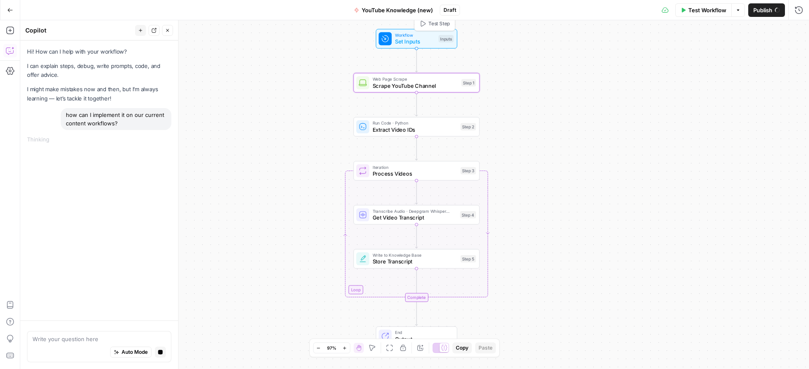
click at [413, 40] on span "Set Inputs" at bounding box center [415, 42] width 40 height 8
click at [11, 10] on icon "button" at bounding box center [10, 10] width 5 height 4
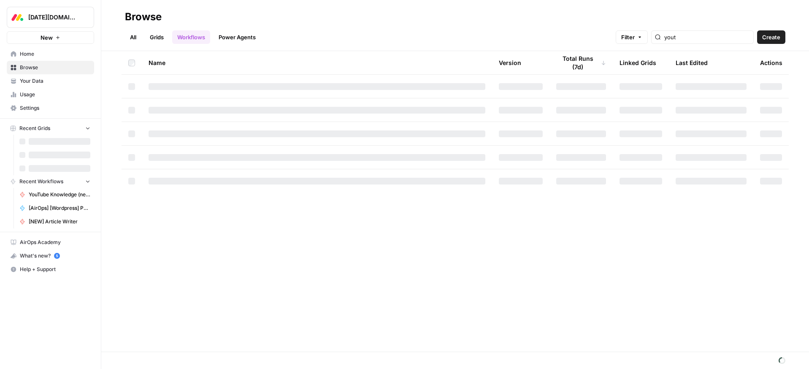
click at [27, 55] on span "Home" at bounding box center [55, 54] width 70 height 8
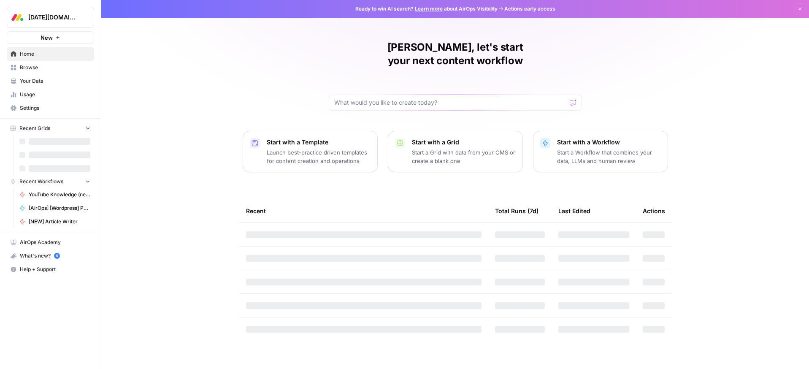
click at [27, 68] on span "Browse" at bounding box center [55, 68] width 70 height 8
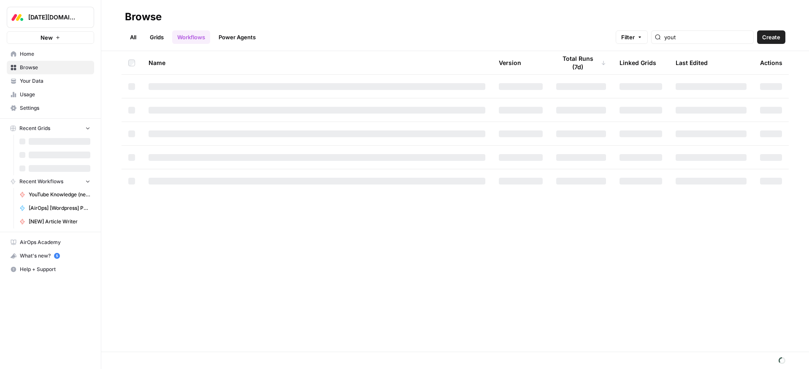
click at [28, 81] on span "Your Data" at bounding box center [55, 81] width 70 height 8
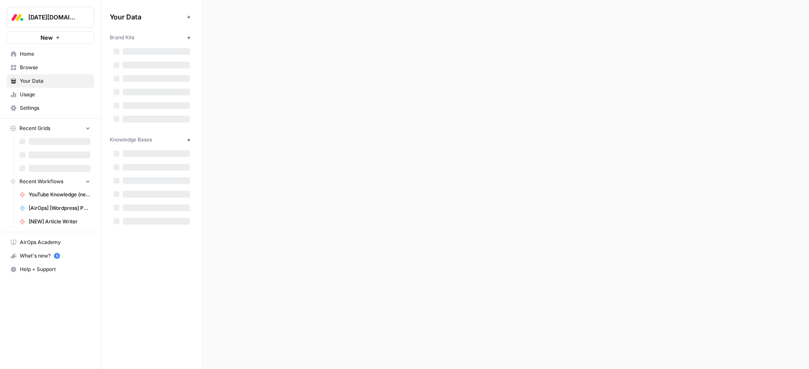
click at [27, 68] on span "Browse" at bounding box center [55, 68] width 70 height 8
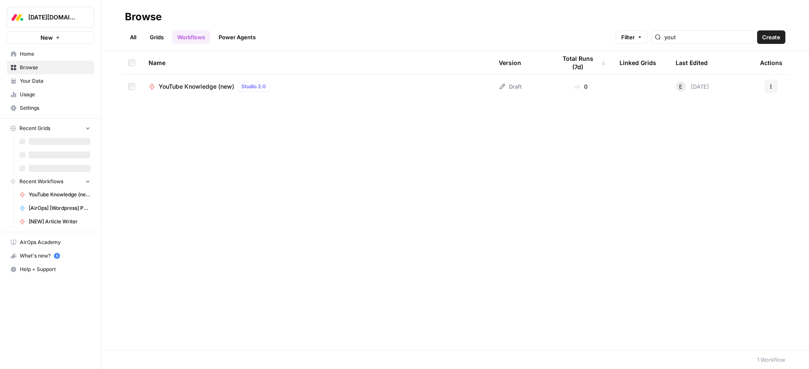
click at [153, 41] on link "Grids" at bounding box center [157, 36] width 24 height 13
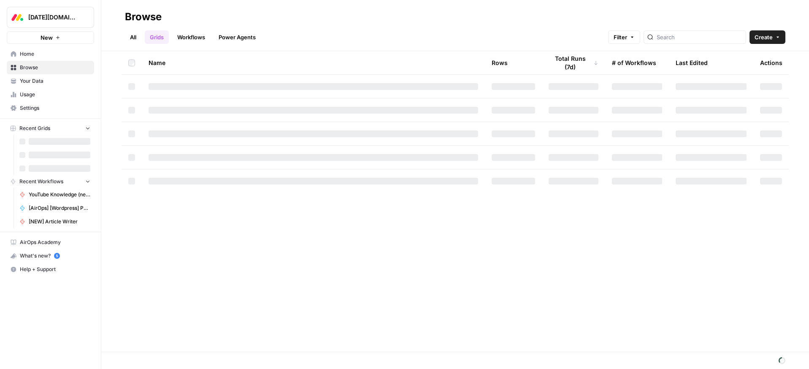
click at [27, 51] on span "Home" at bounding box center [55, 54] width 70 height 8
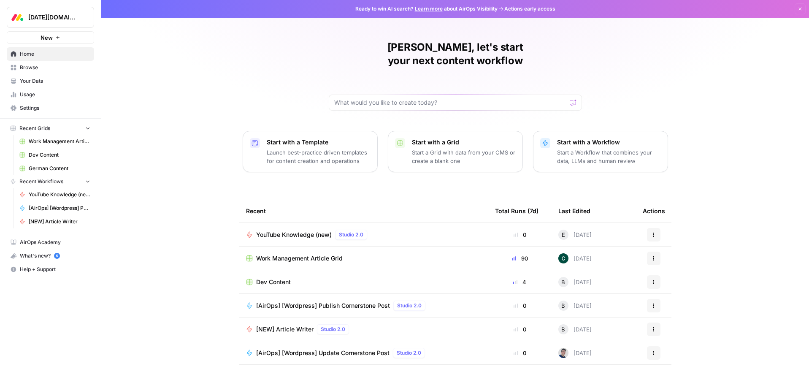
click at [62, 68] on span "Browse" at bounding box center [55, 68] width 70 height 8
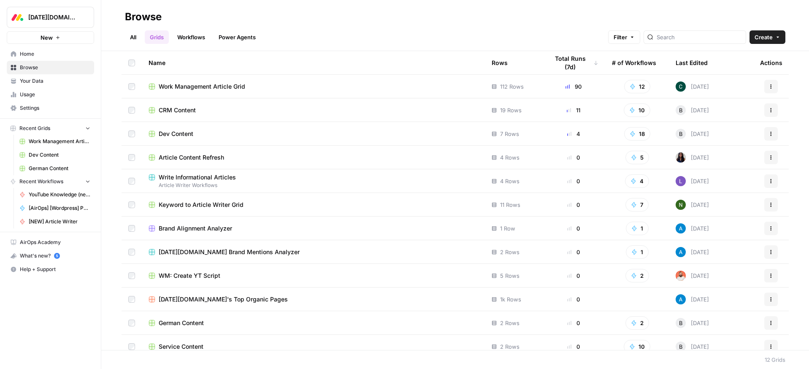
click at [181, 40] on link "Workflows" at bounding box center [191, 36] width 38 height 13
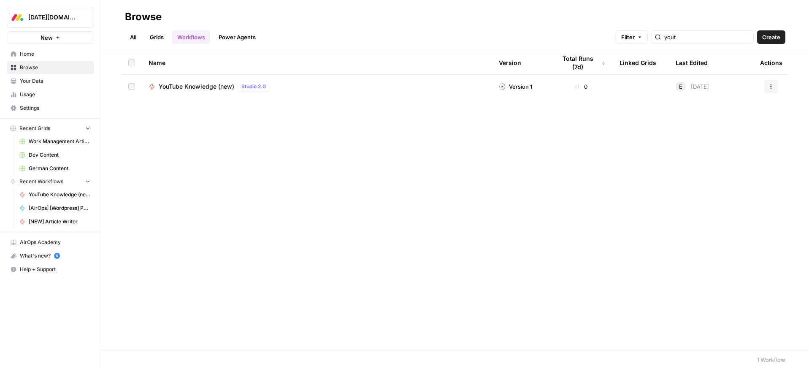
click at [204, 85] on span "YouTube Knowledge (new)" at bounding box center [197, 86] width 76 height 8
